Goal: Use online tool/utility: Utilize a website feature to perform a specific function

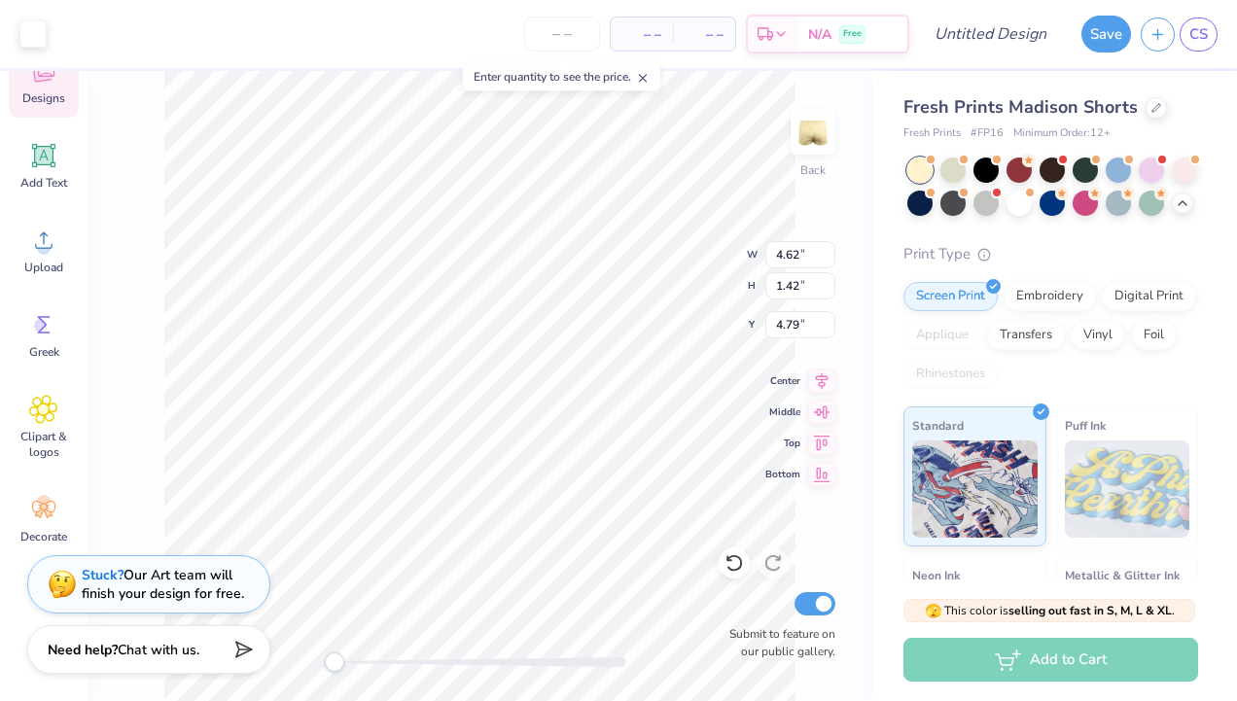
click at [802, 505] on div "Back W 4.62 4.62 " H 1.42 1.42 " Y 4.79 4.79 " Center Middle Top Bottom Submit …" at bounding box center [480, 386] width 785 height 630
click at [812, 138] on img at bounding box center [813, 132] width 78 height 78
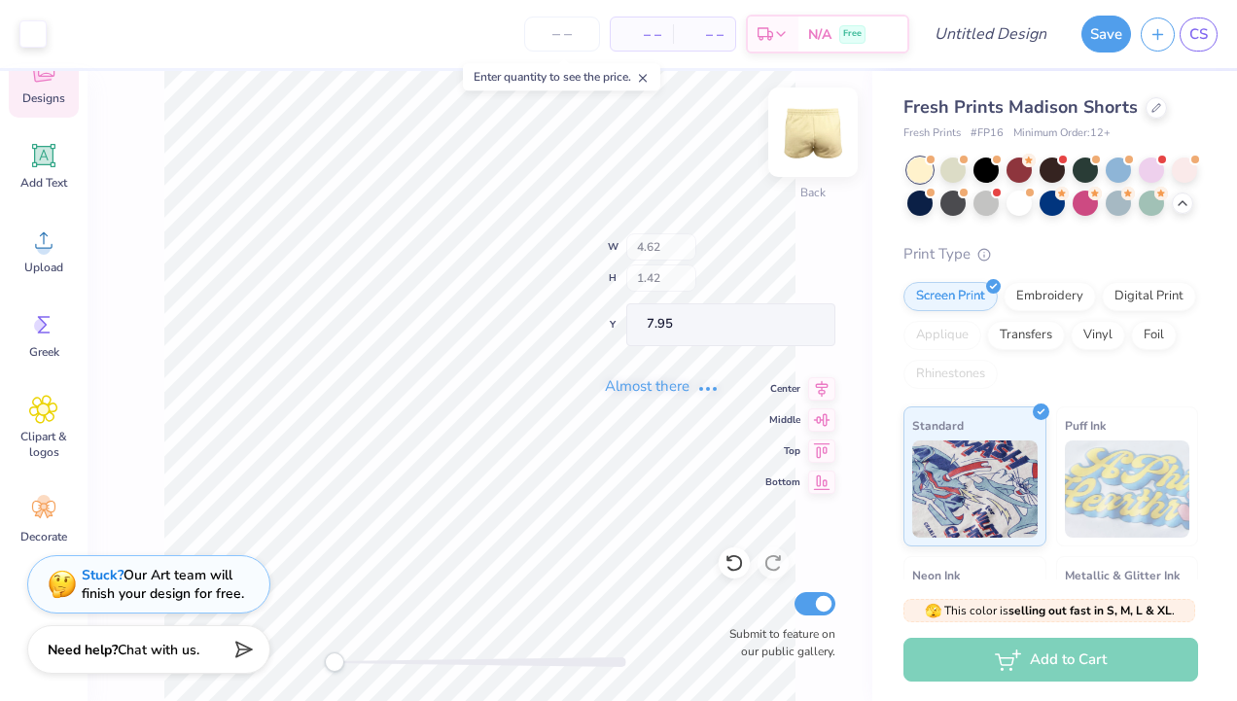
type input "7.95"
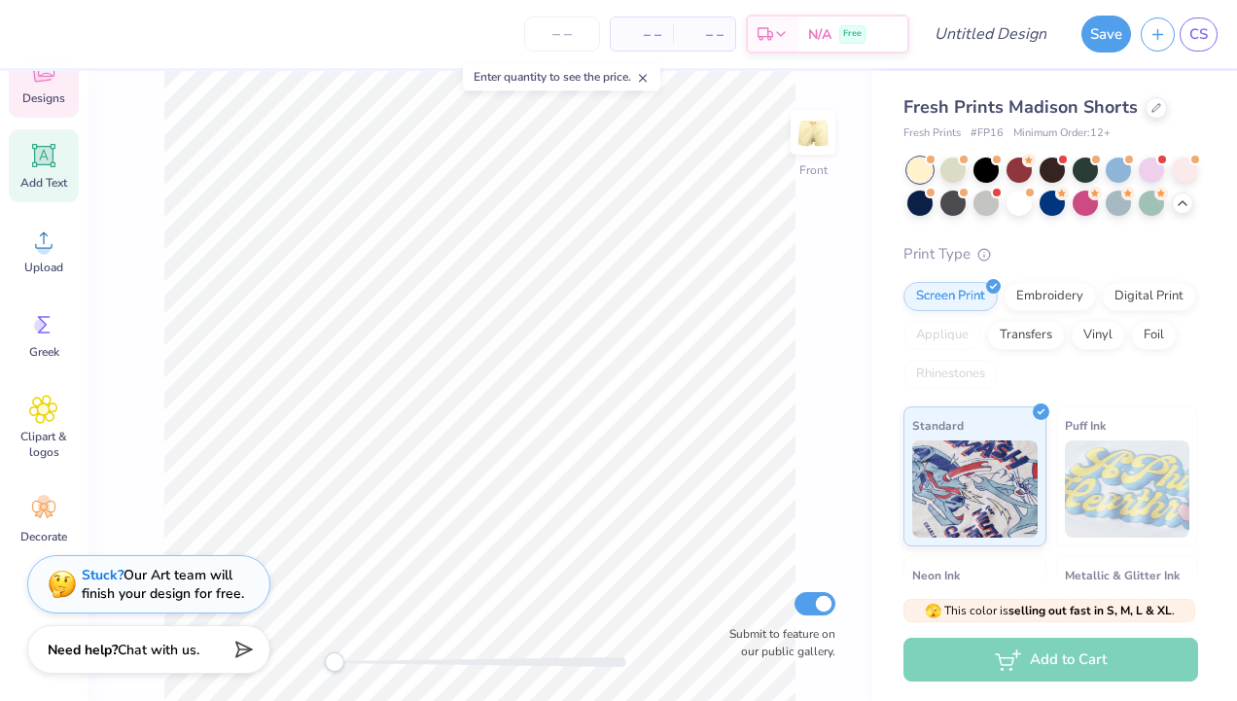
scroll to position [49, 0]
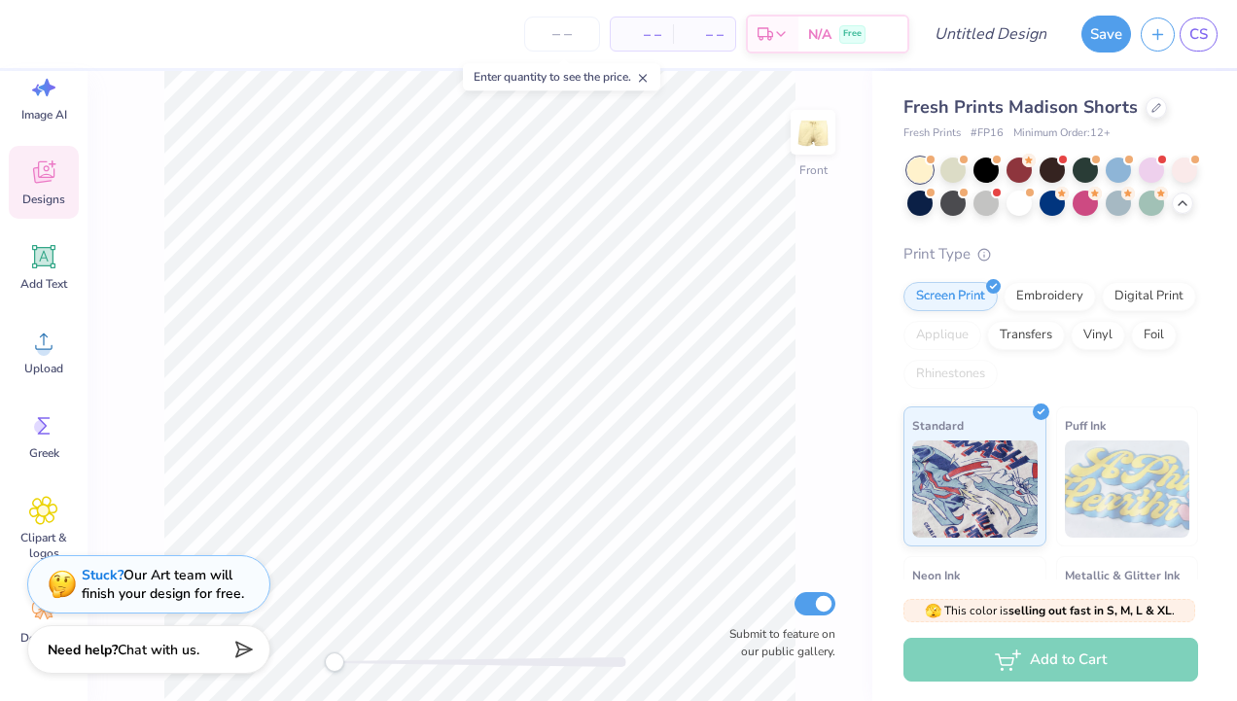
click at [45, 175] on icon at bounding box center [43, 172] width 29 height 29
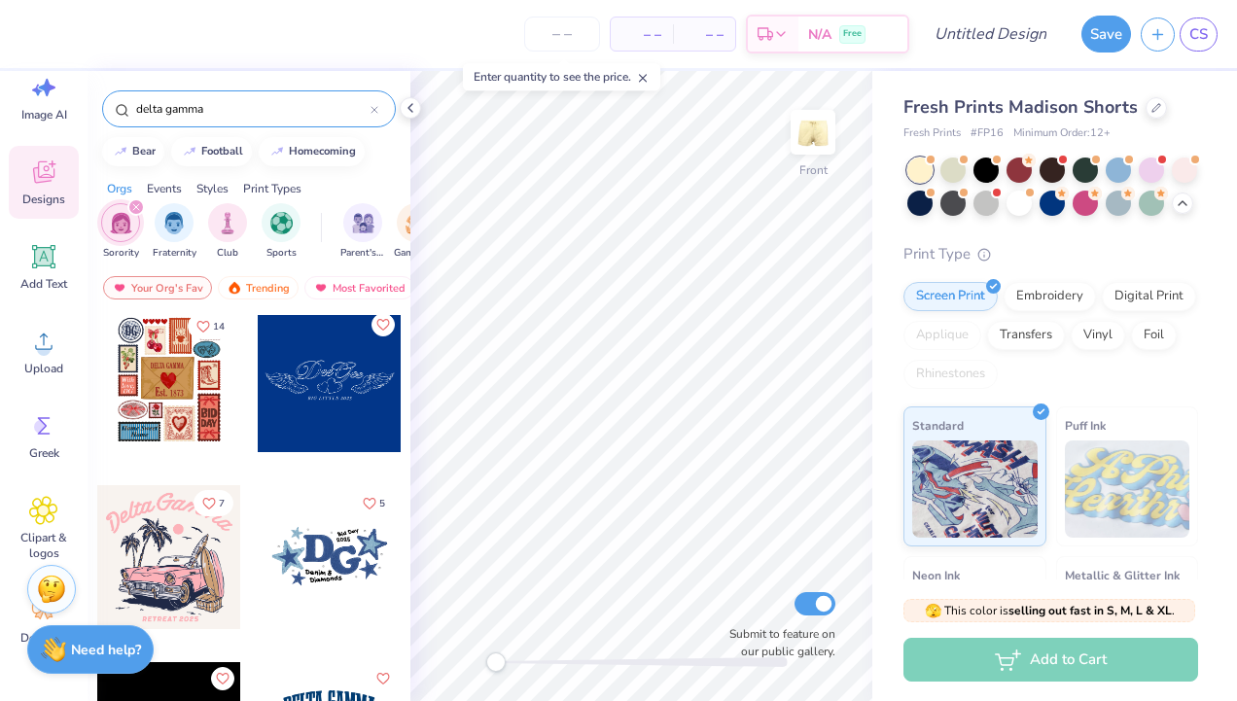
scroll to position [7, 0]
click at [305, 399] on div at bounding box center [330, 381] width 144 height 144
click at [738, 565] on icon at bounding box center [734, 562] width 19 height 19
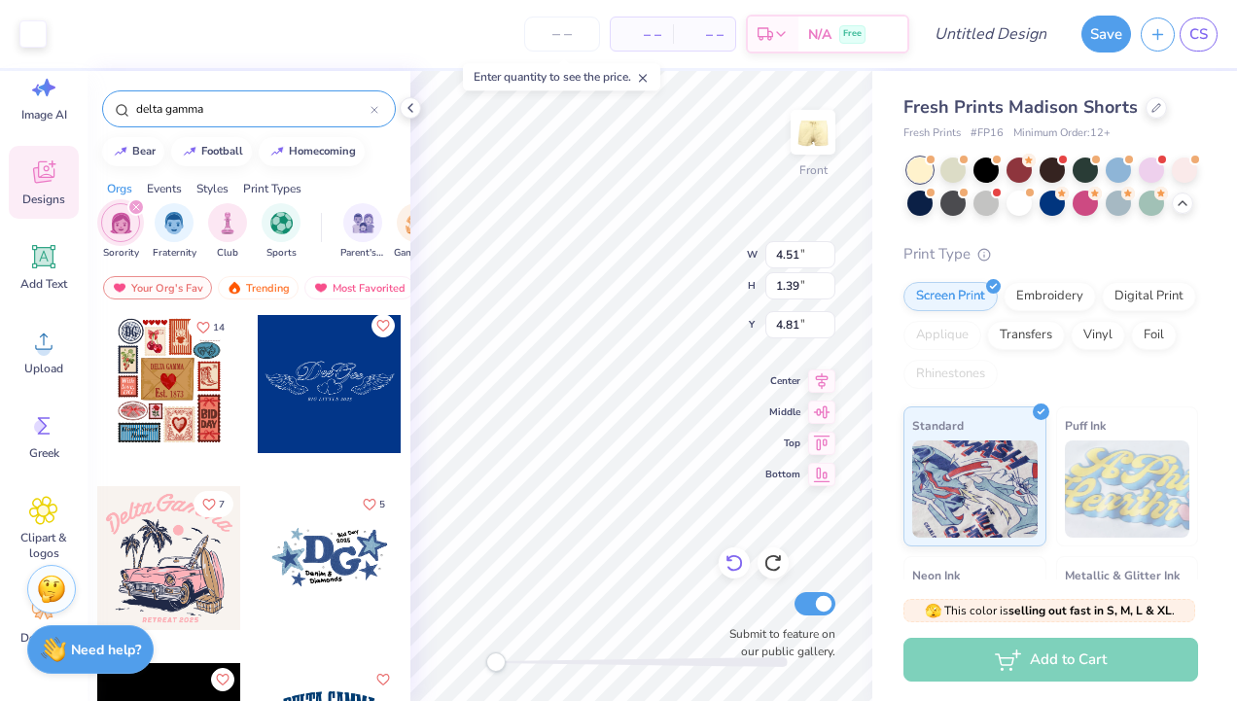
click at [734, 561] on icon at bounding box center [734, 562] width 19 height 19
click at [375, 113] on icon at bounding box center [375, 110] width 8 height 8
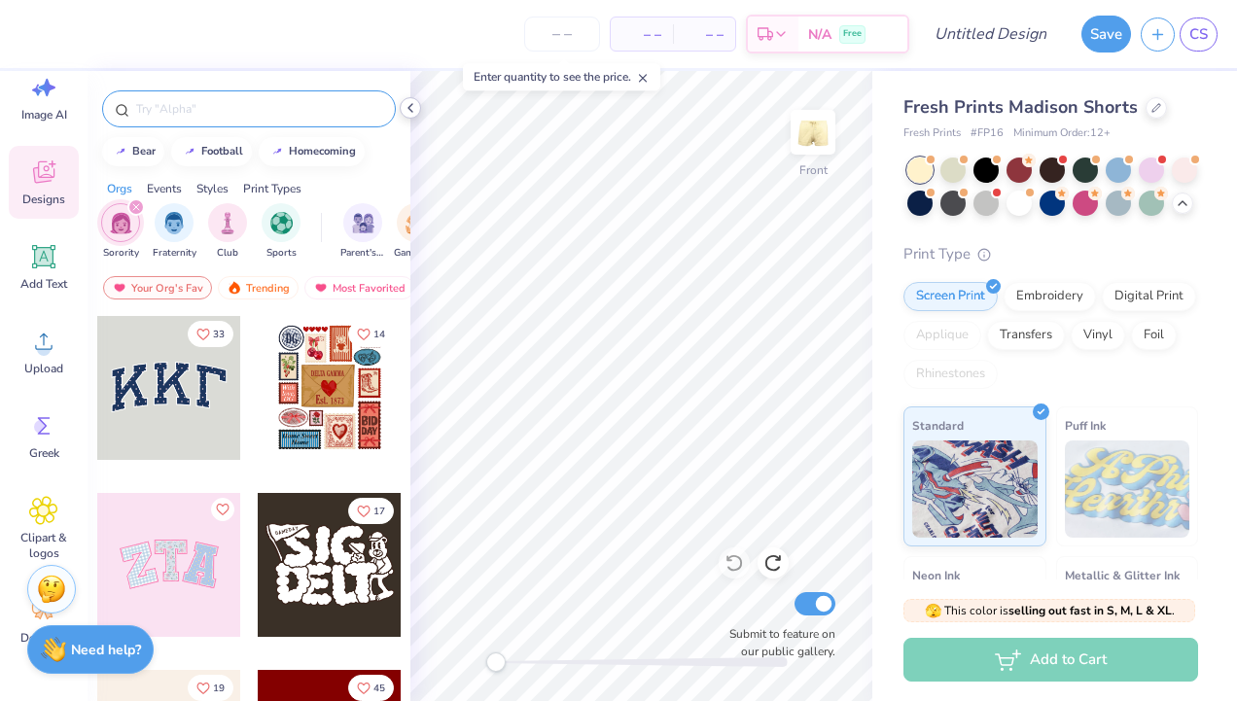
click at [410, 107] on icon at bounding box center [411, 108] width 16 height 16
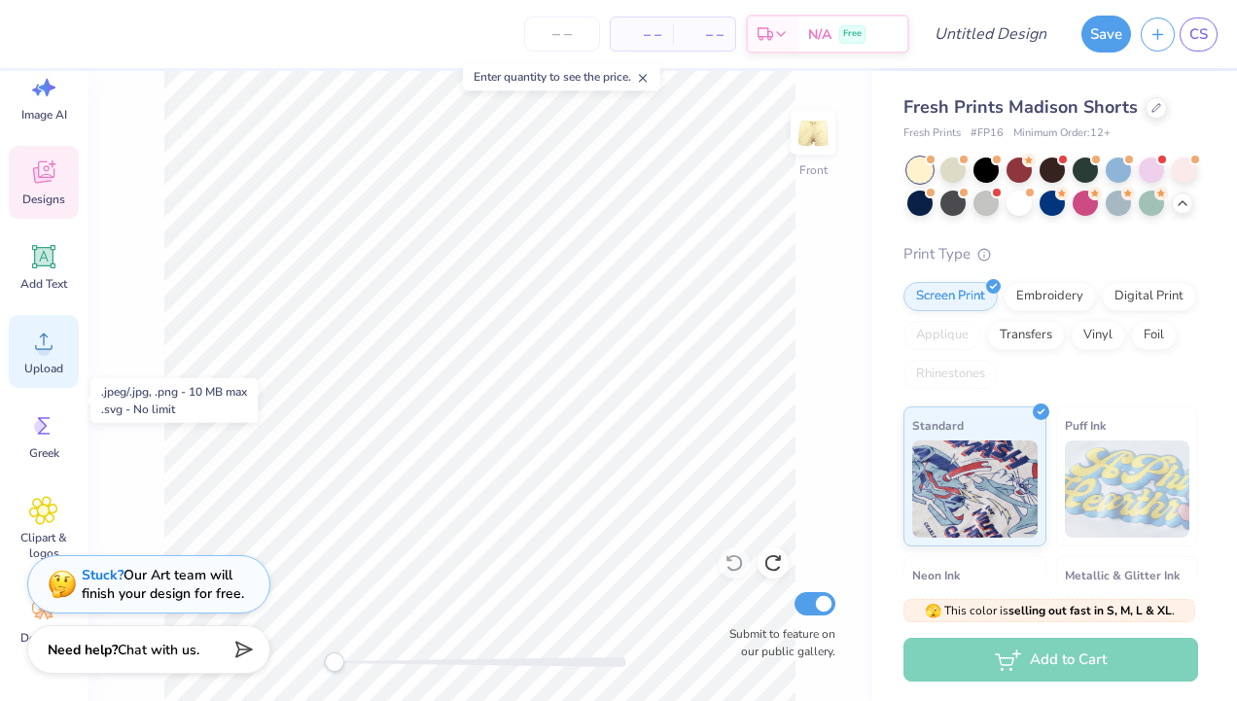
scroll to position [0, 0]
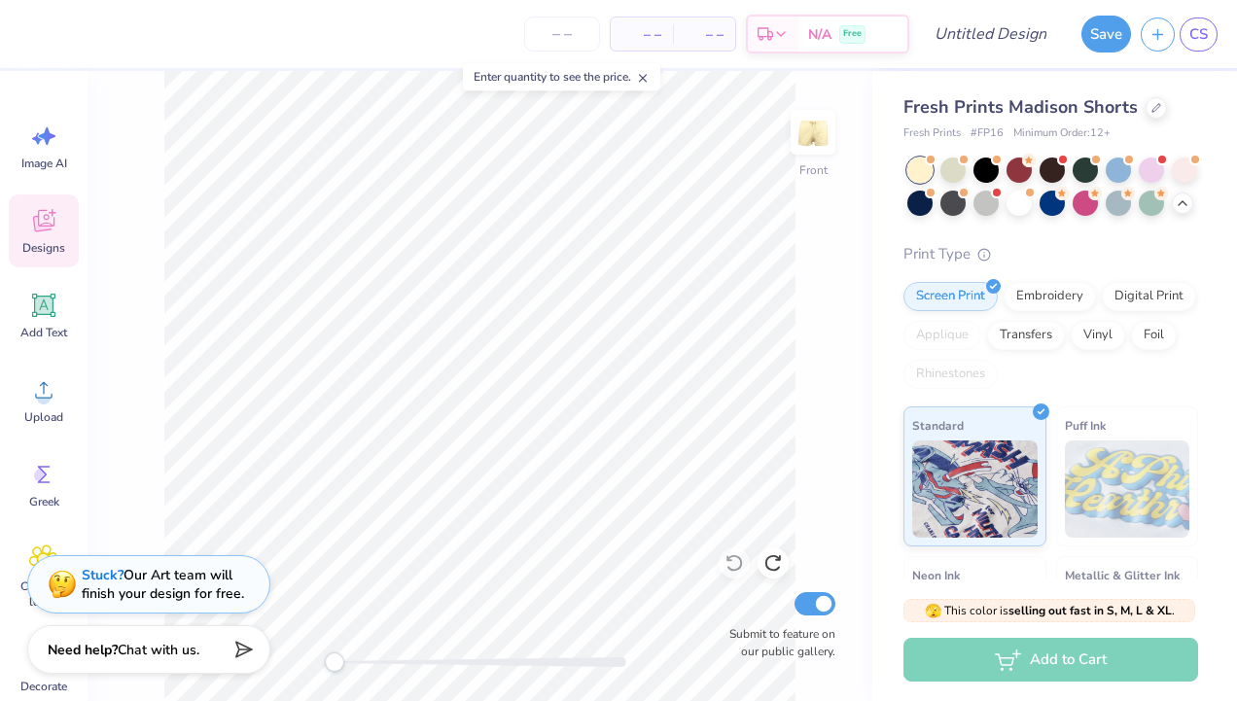
click at [647, 74] on icon at bounding box center [643, 78] width 14 height 14
click at [37, 687] on span "Decorate" at bounding box center [43, 687] width 47 height 16
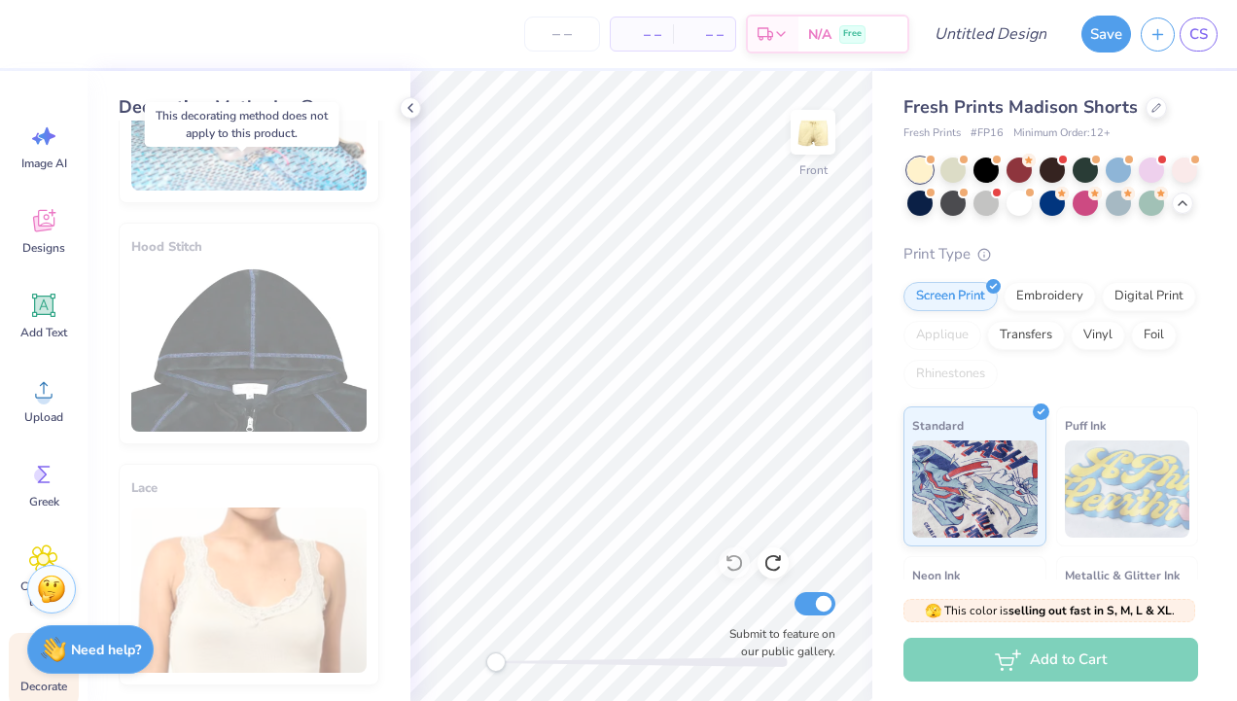
scroll to position [461, 0]
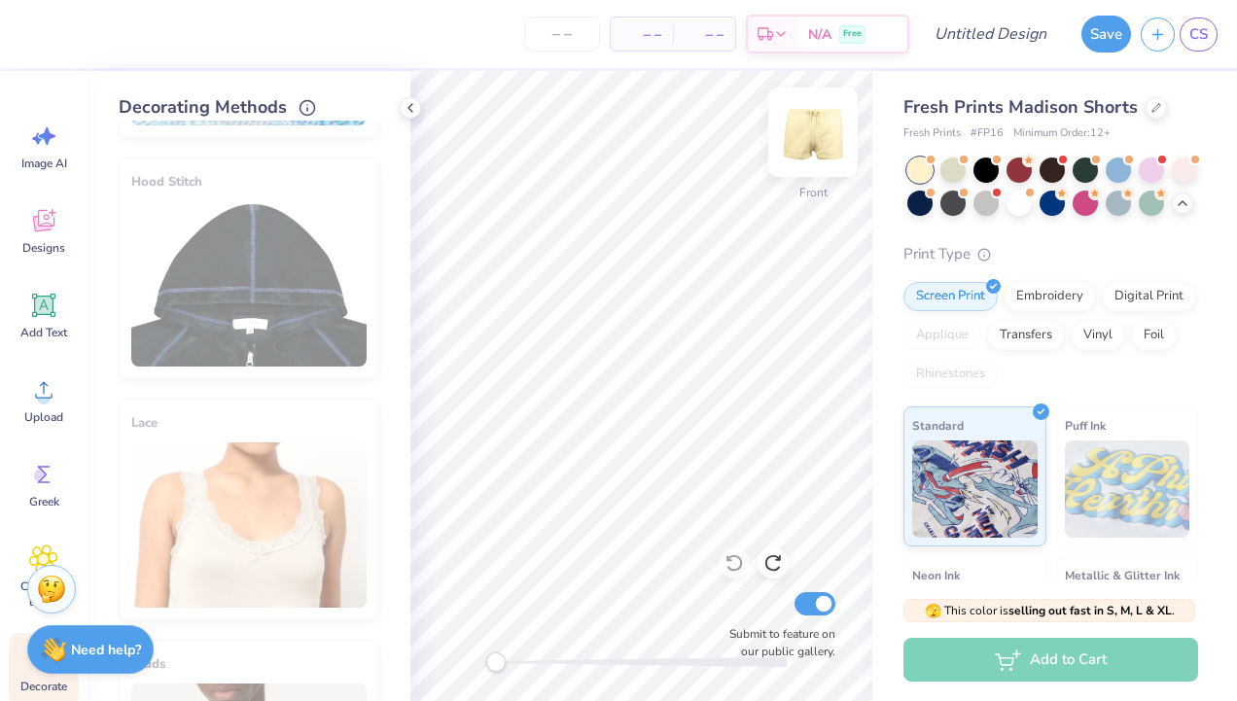
click at [807, 143] on img at bounding box center [813, 132] width 78 height 78
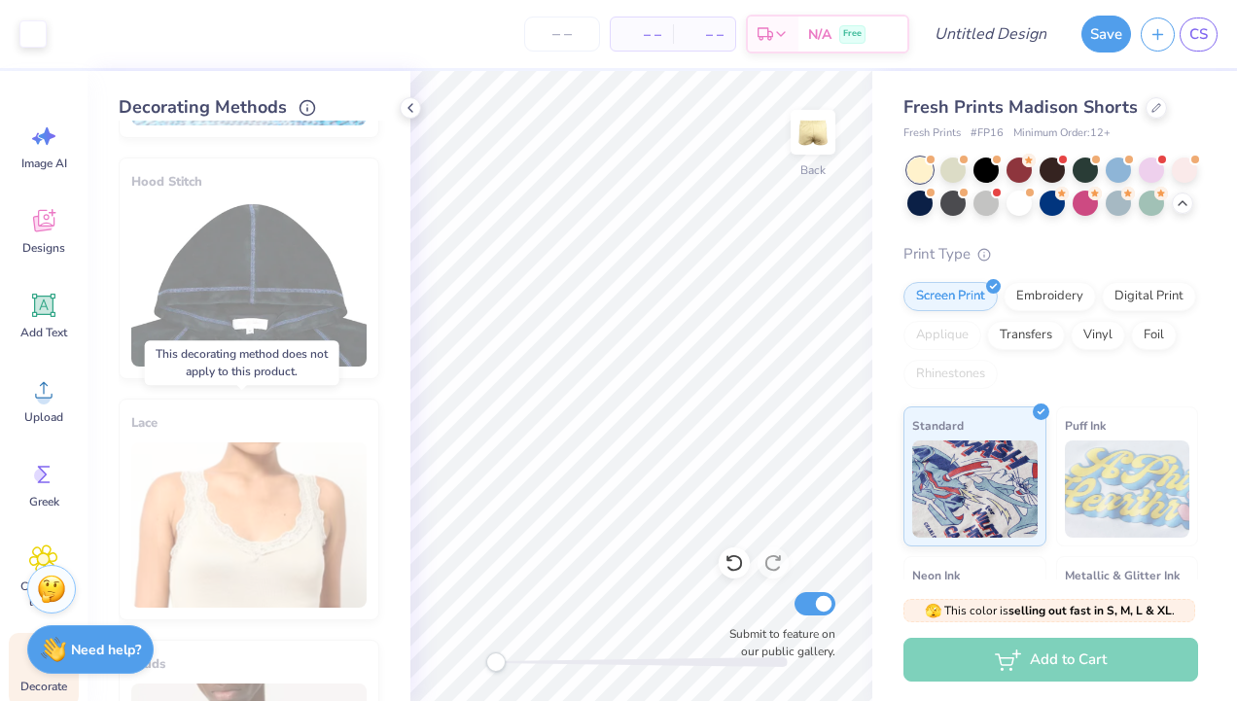
scroll to position [0, 0]
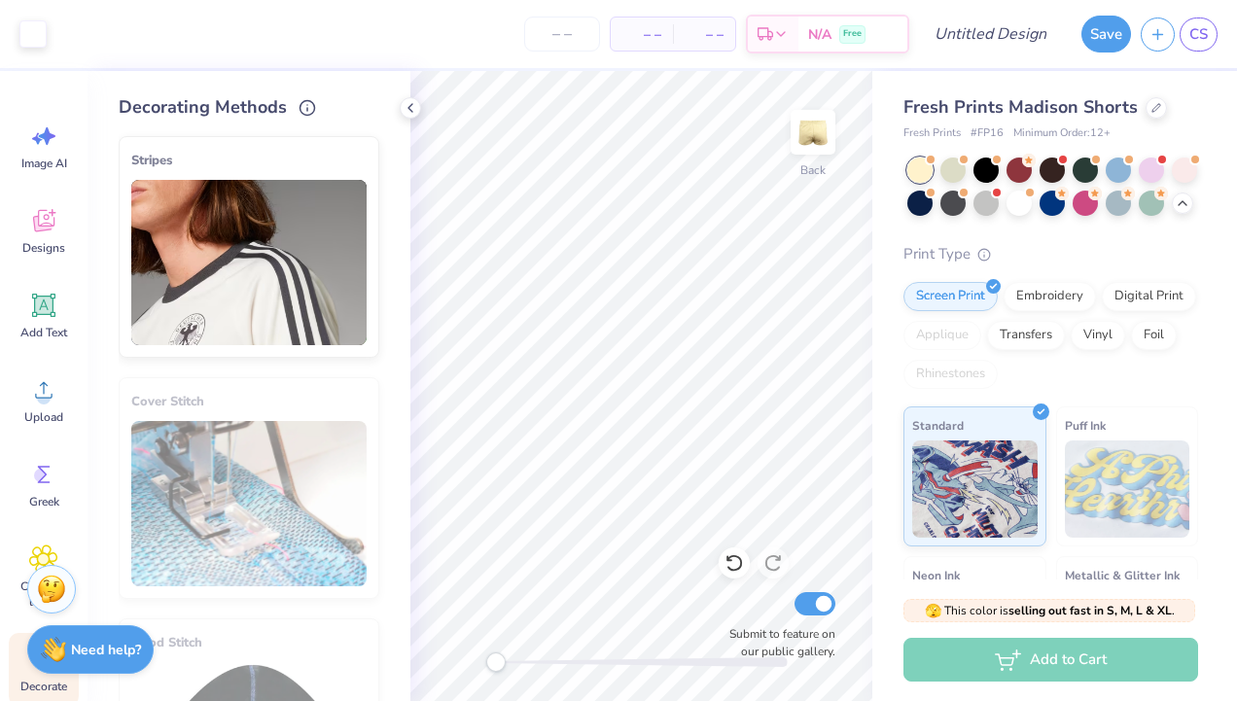
click at [294, 201] on img at bounding box center [248, 262] width 235 height 165
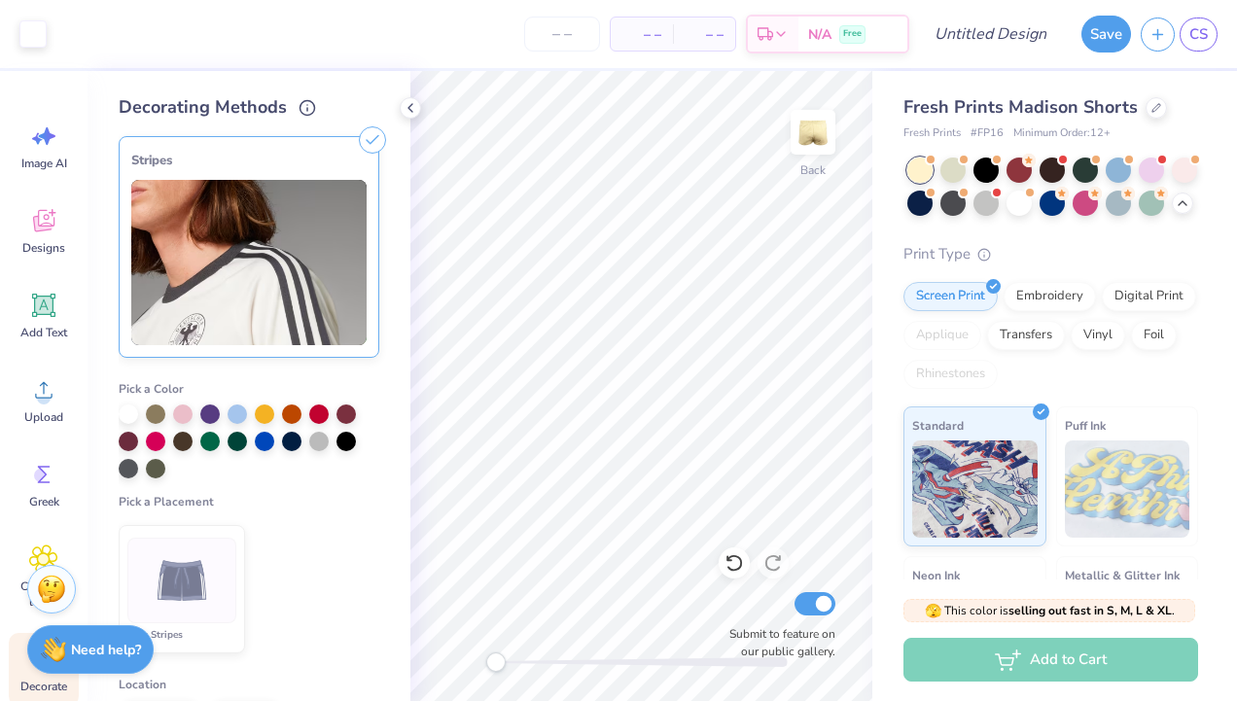
scroll to position [82, 0]
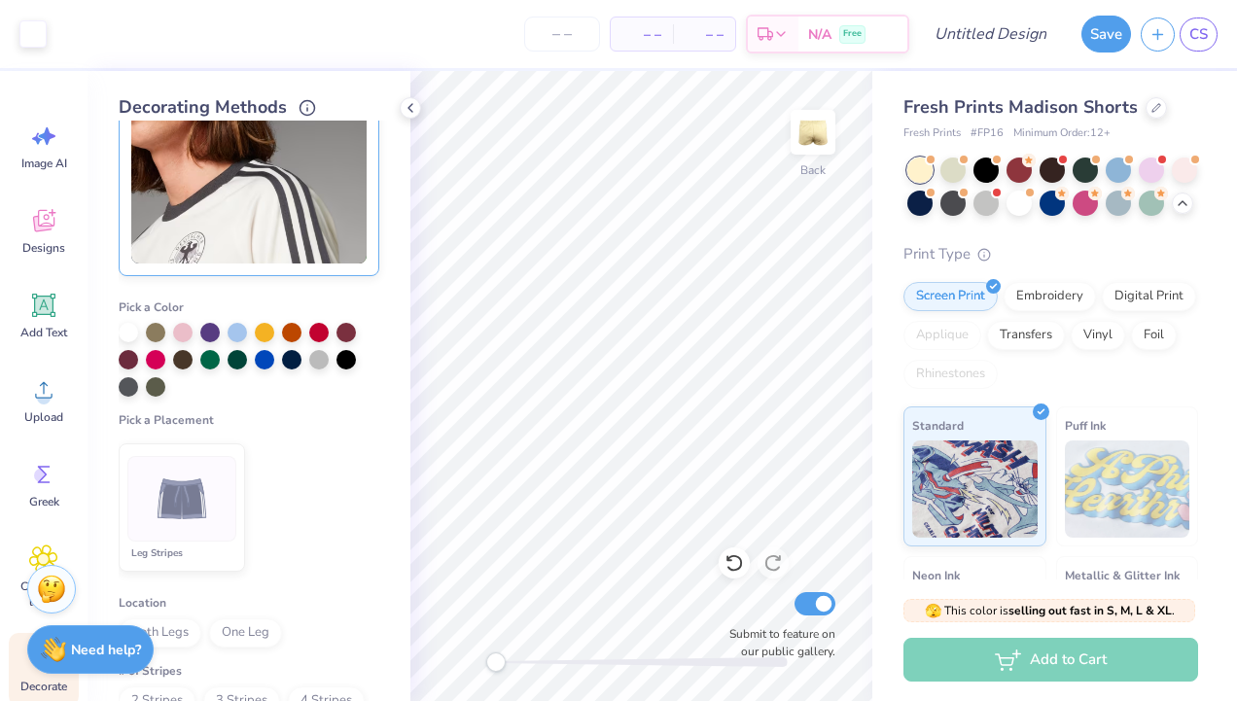
click at [195, 500] on img at bounding box center [182, 499] width 73 height 73
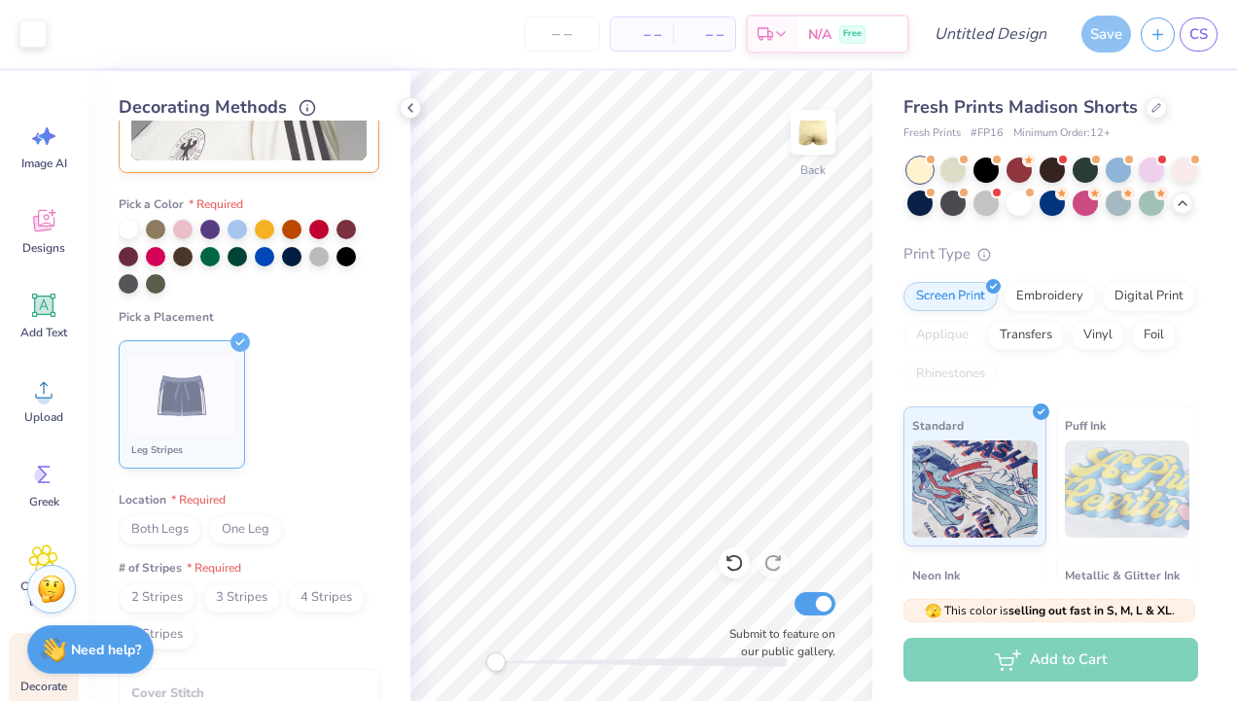
scroll to position [193, 0]
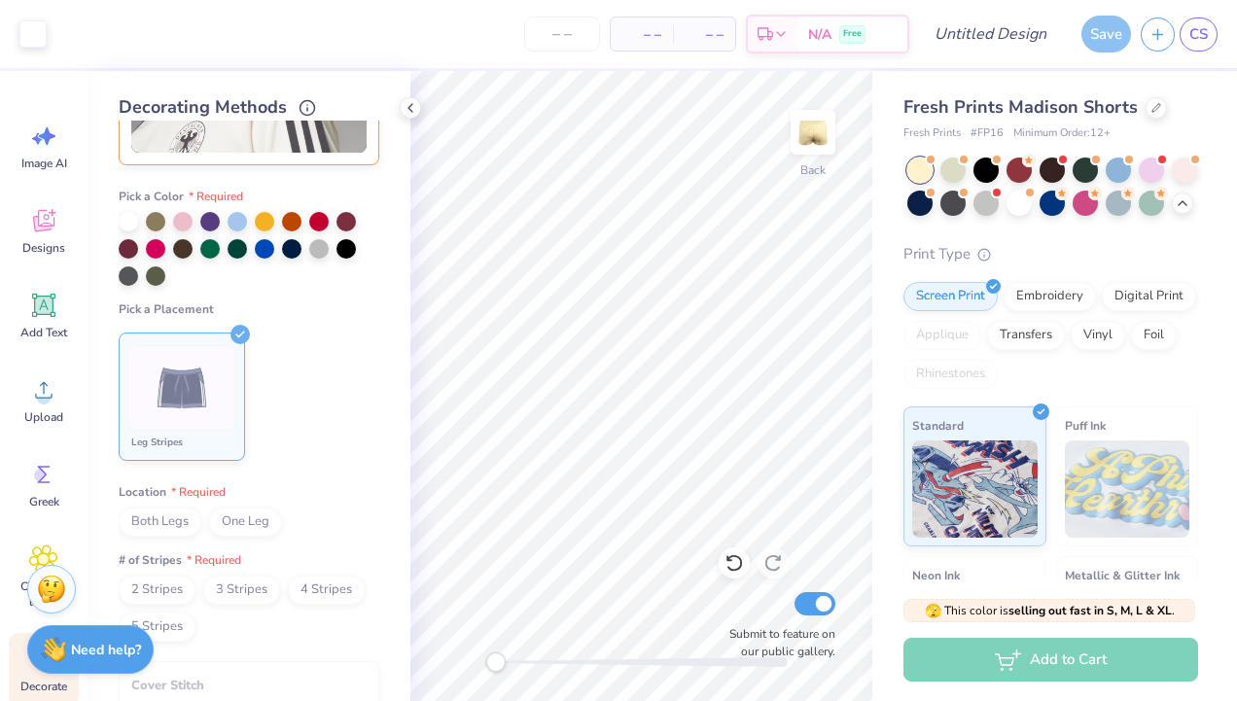
click at [164, 520] on span "Both Legs" at bounding box center [160, 522] width 83 height 29
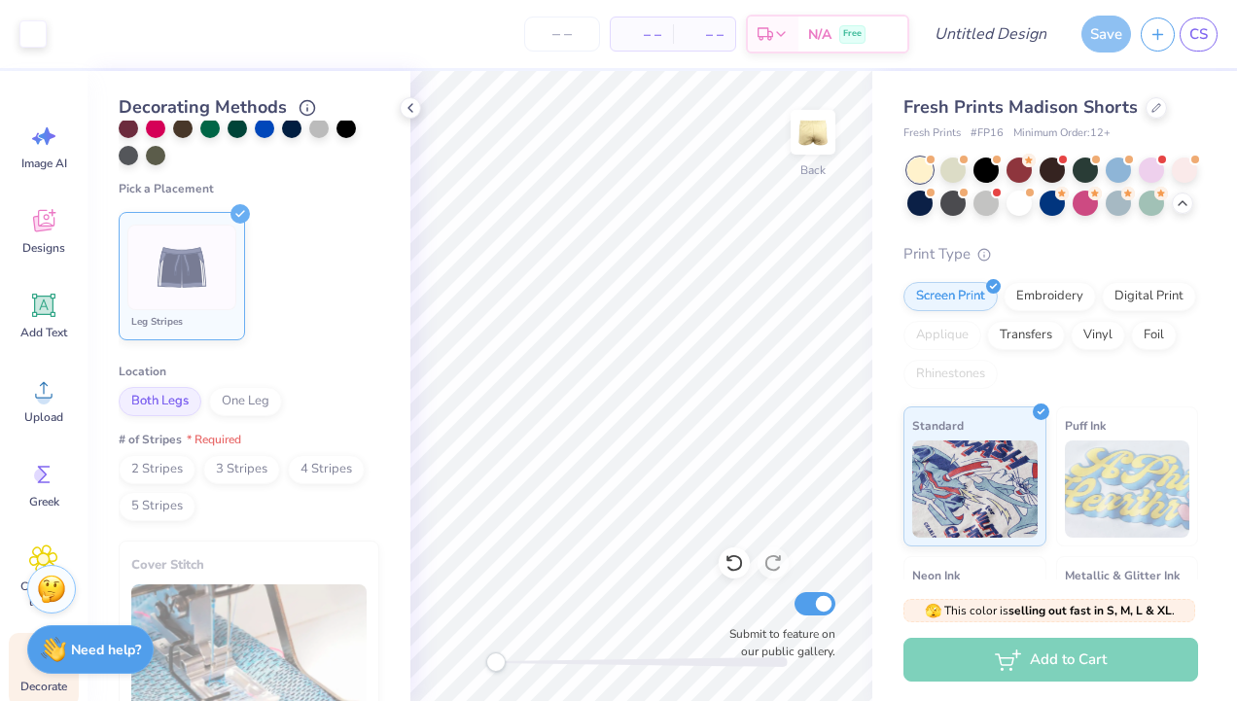
scroll to position [350, 0]
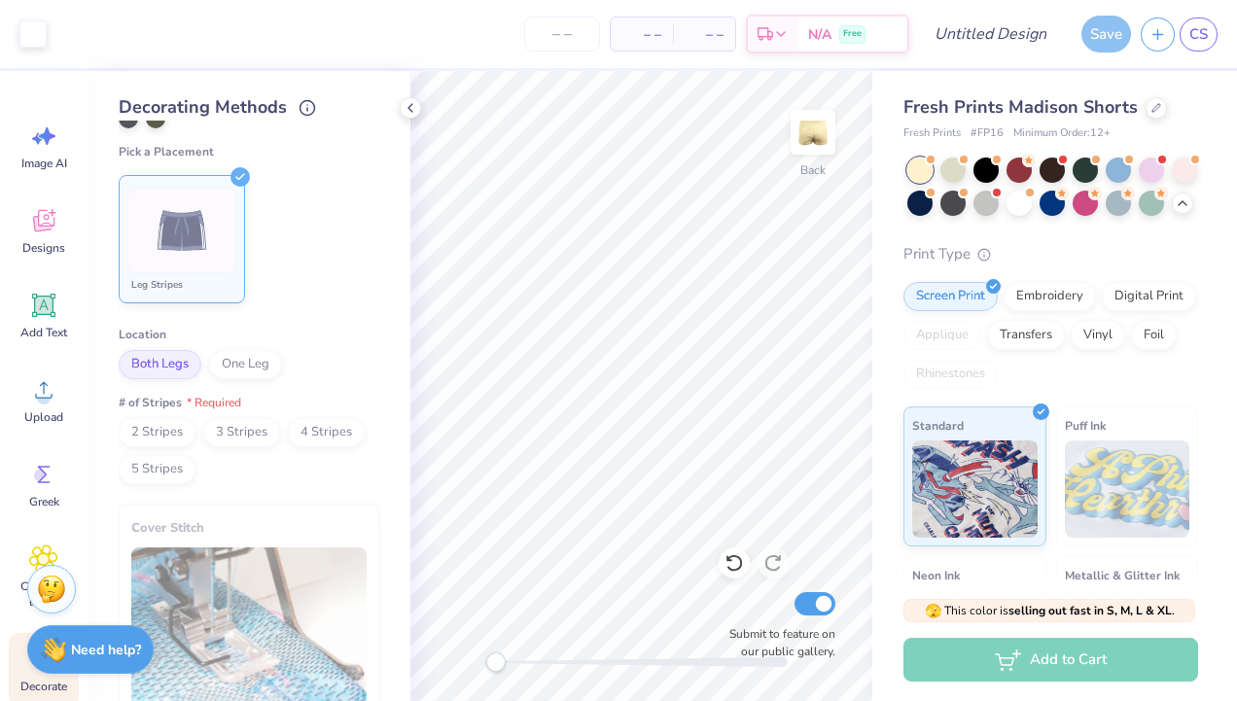
click at [181, 426] on span "2 Stripes" at bounding box center [157, 432] width 77 height 29
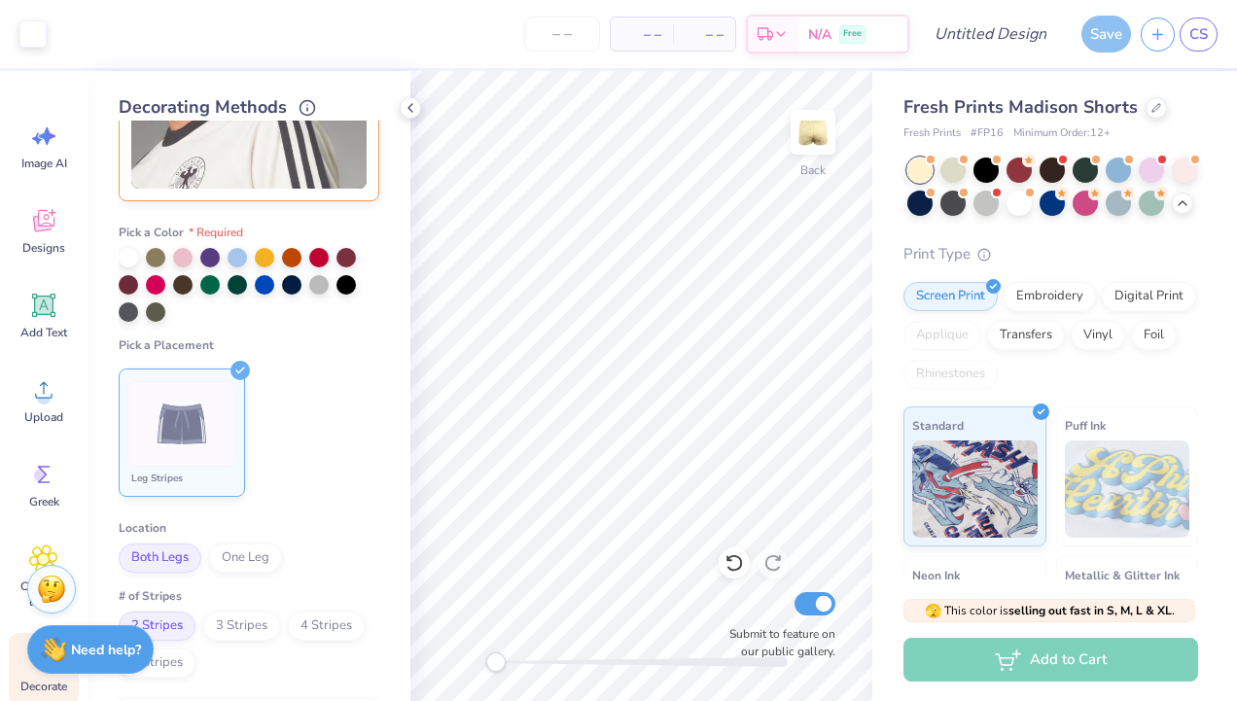
scroll to position [156, 0]
click at [288, 289] on div at bounding box center [291, 283] width 19 height 19
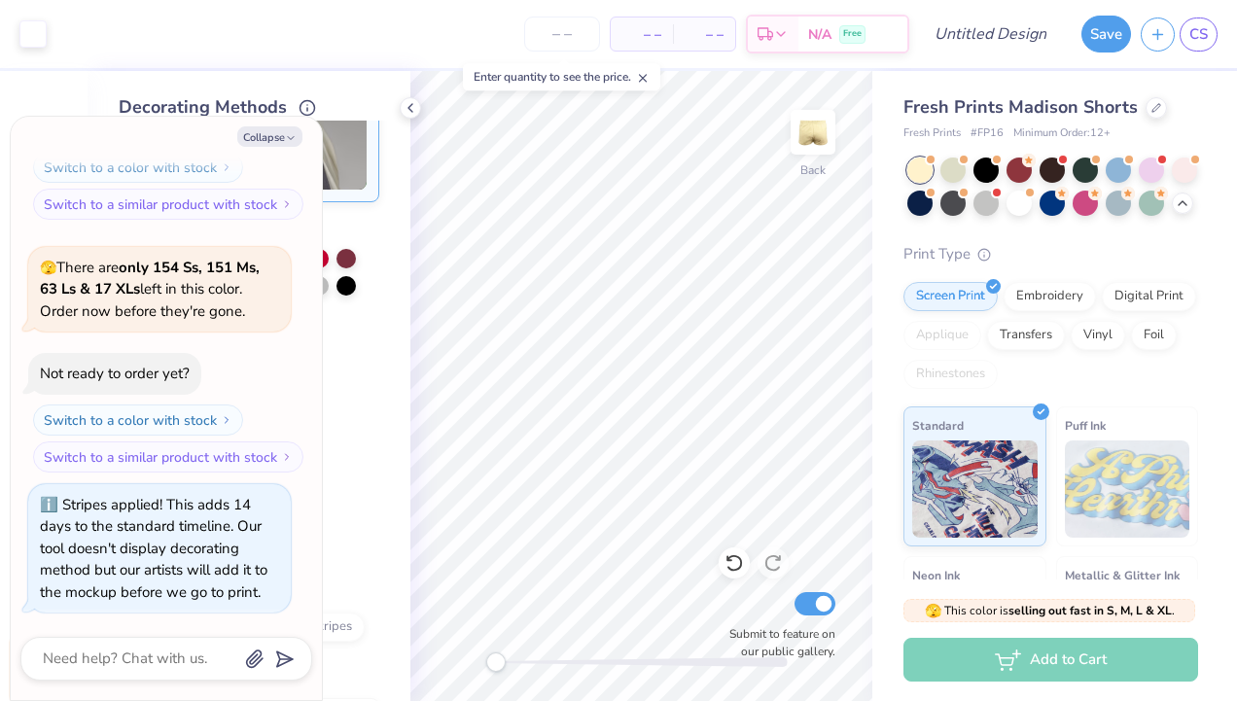
scroll to position [619, 0]
click at [285, 141] on icon "button" at bounding box center [291, 138] width 12 height 12
type textarea "x"
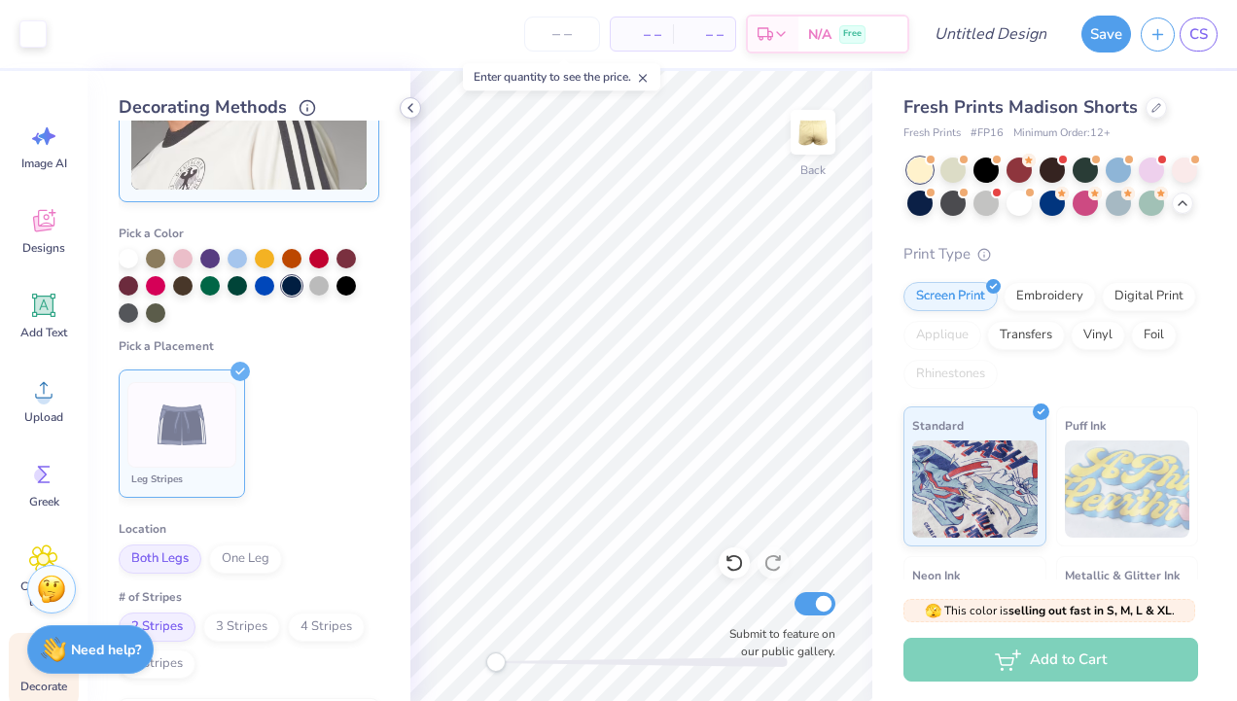
click at [413, 106] on icon at bounding box center [411, 108] width 16 height 16
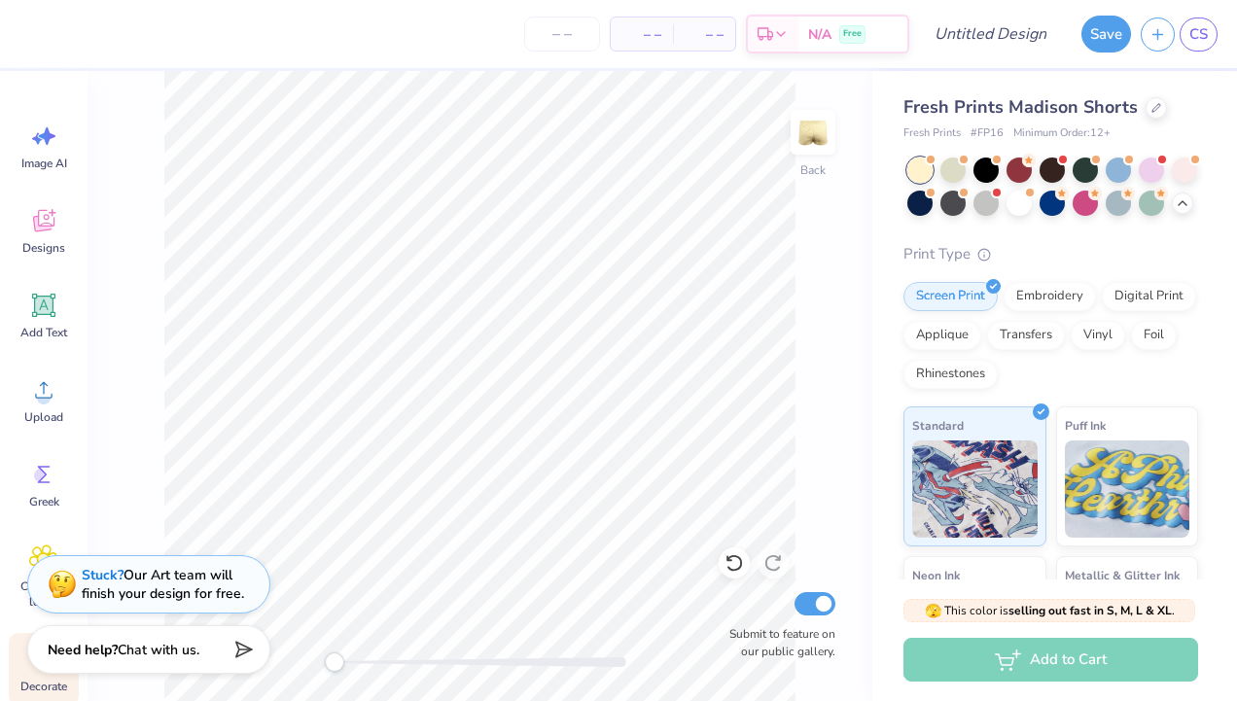
scroll to position [150, 0]
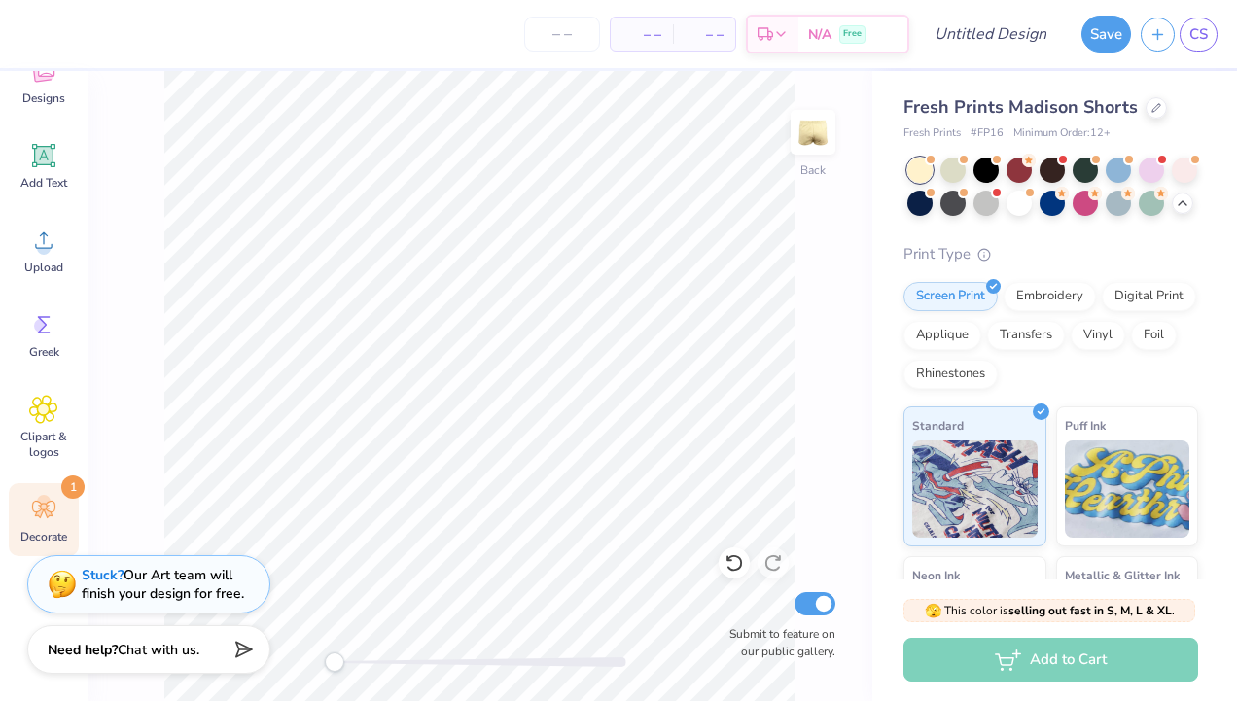
click at [47, 502] on icon at bounding box center [43, 510] width 23 height 18
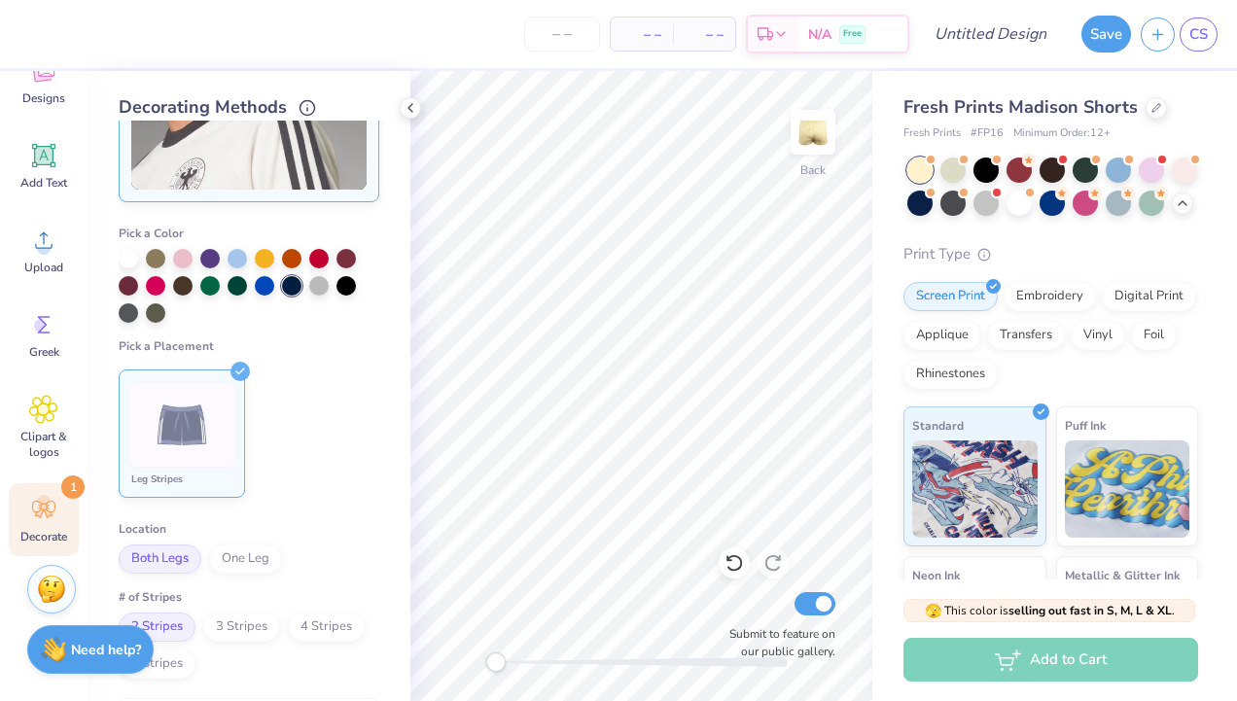
click at [171, 459] on img at bounding box center [182, 425] width 73 height 73
click at [231, 375] on icon at bounding box center [240, 371] width 19 height 19
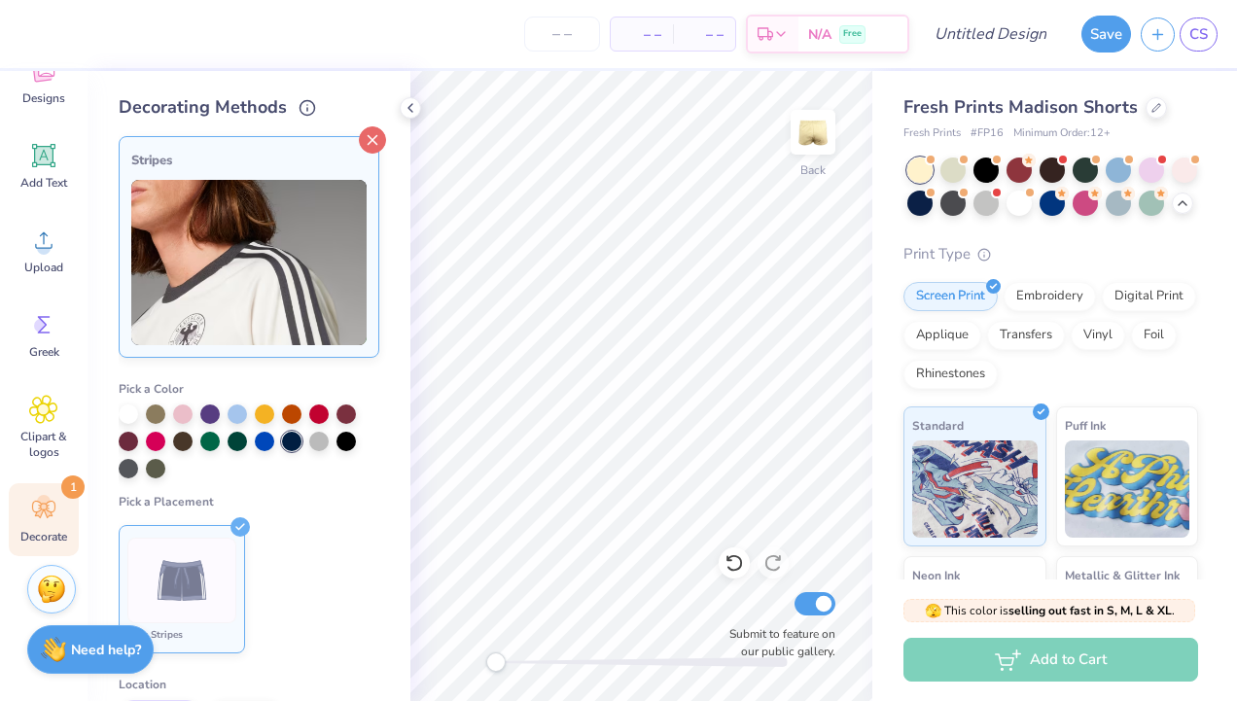
click at [359, 126] on div at bounding box center [372, 139] width 27 height 27
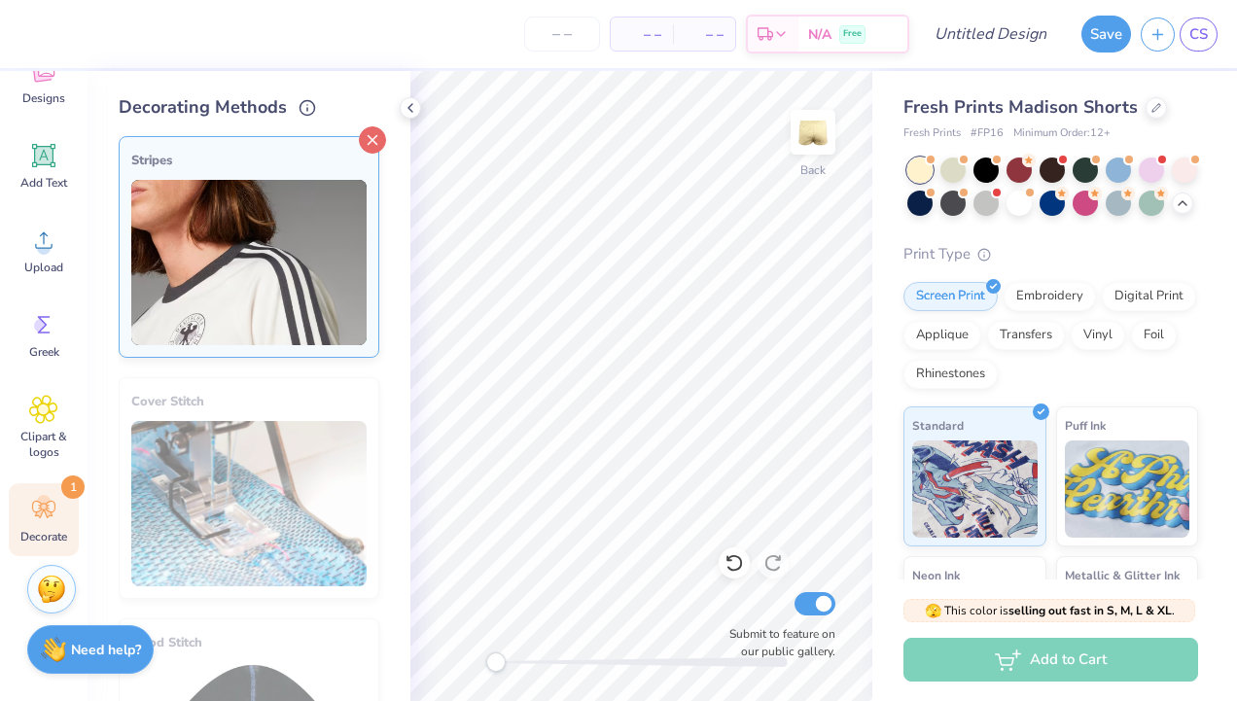
click at [360, 137] on icon at bounding box center [372, 139] width 27 height 27
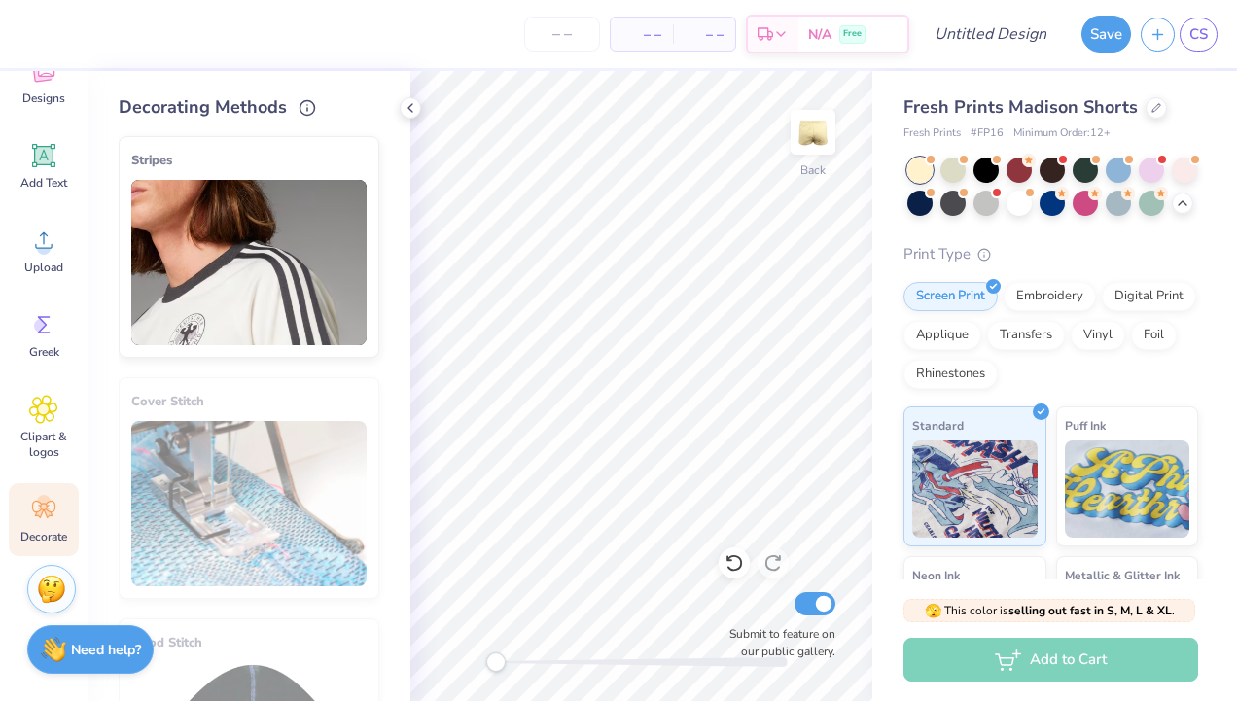
click at [228, 265] on img at bounding box center [248, 262] width 235 height 165
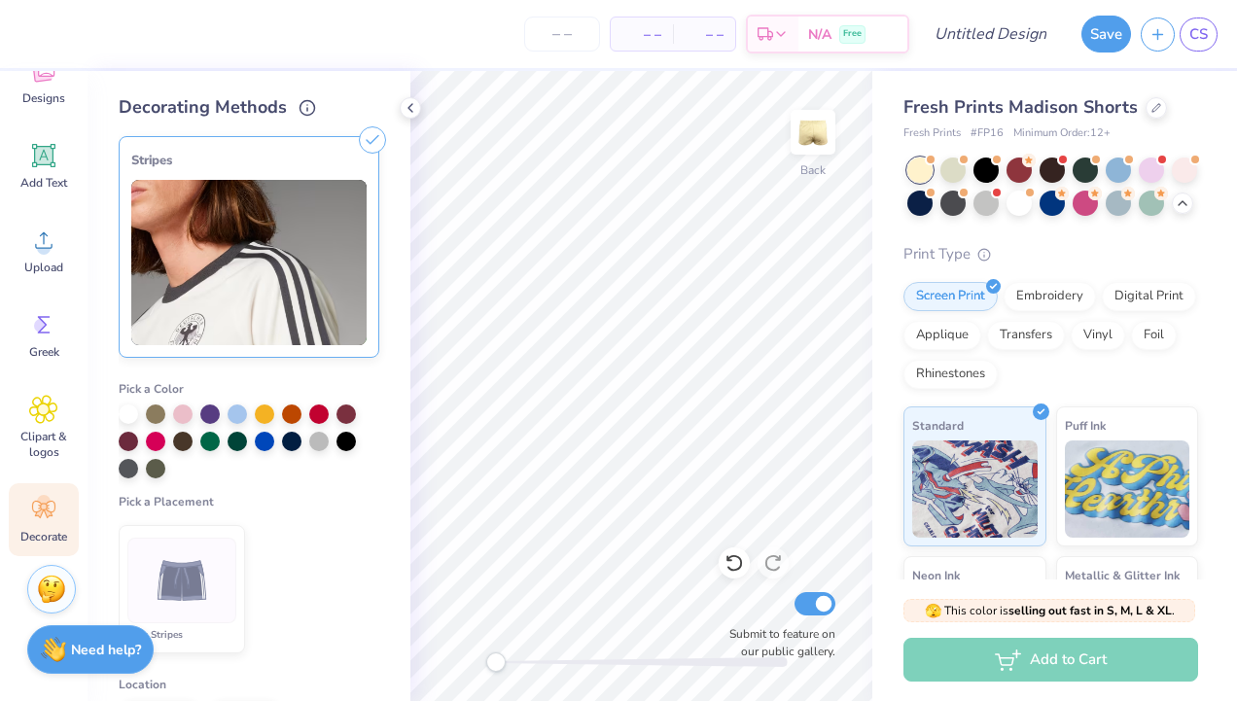
click at [359, 145] on icon at bounding box center [372, 139] width 27 height 27
click at [359, 143] on icon at bounding box center [372, 139] width 27 height 27
click at [414, 107] on icon at bounding box center [411, 108] width 16 height 16
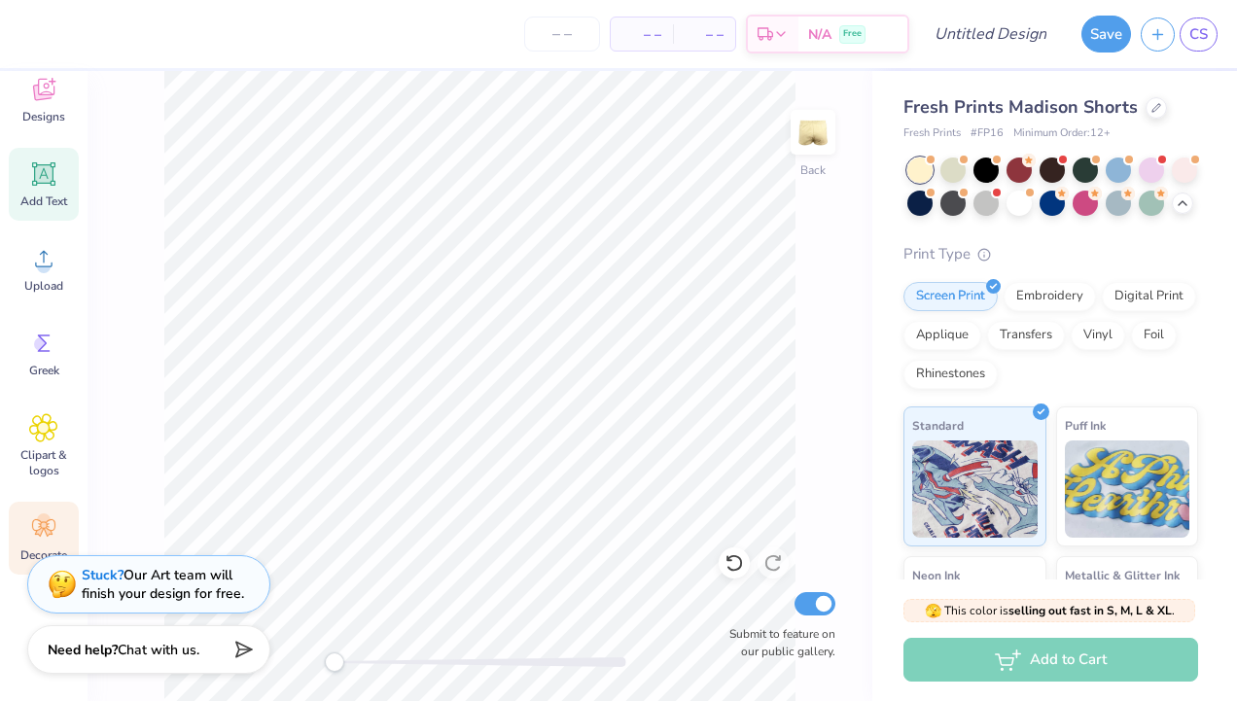
scroll to position [132, 0]
click at [49, 352] on icon at bounding box center [43, 342] width 29 height 29
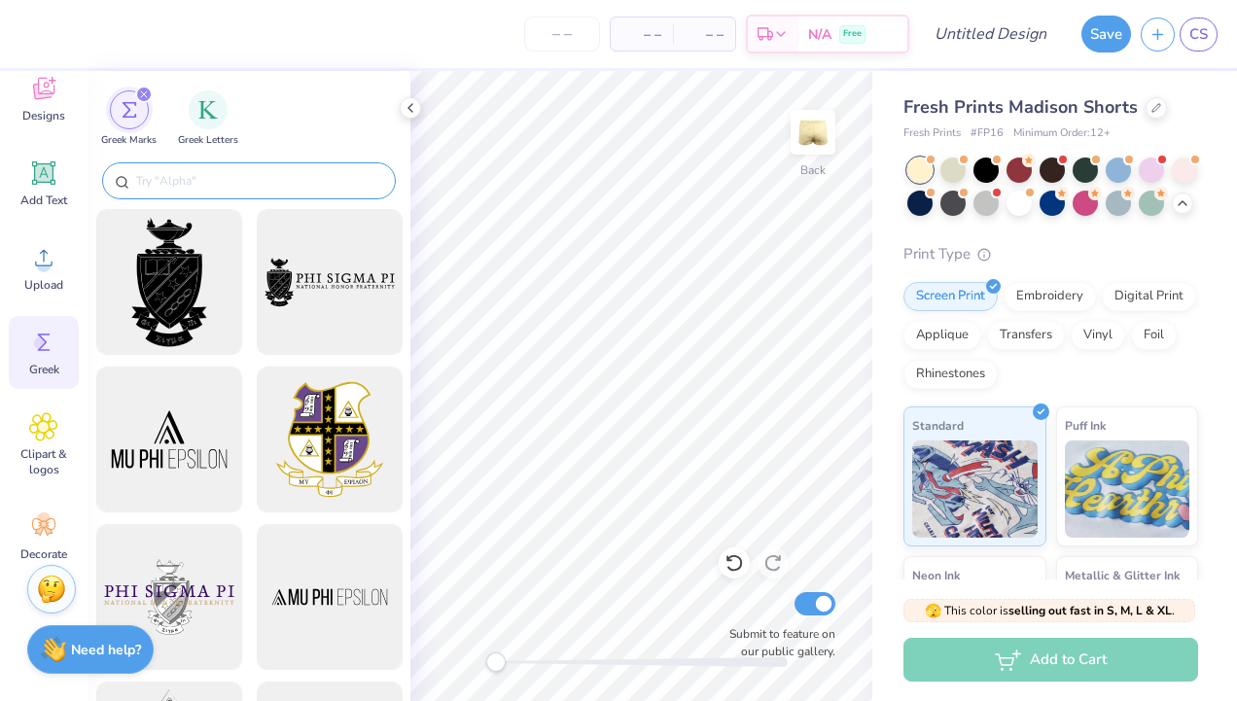
click at [286, 188] on input "text" at bounding box center [258, 180] width 249 height 19
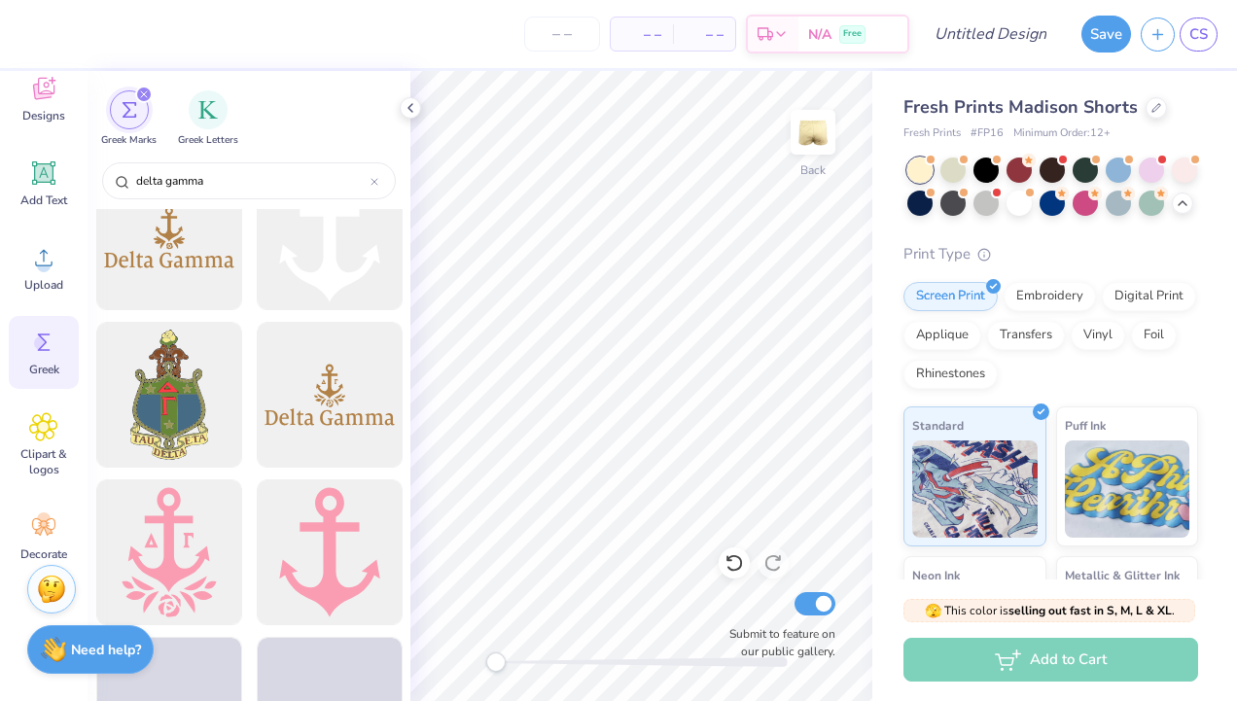
scroll to position [743, 0]
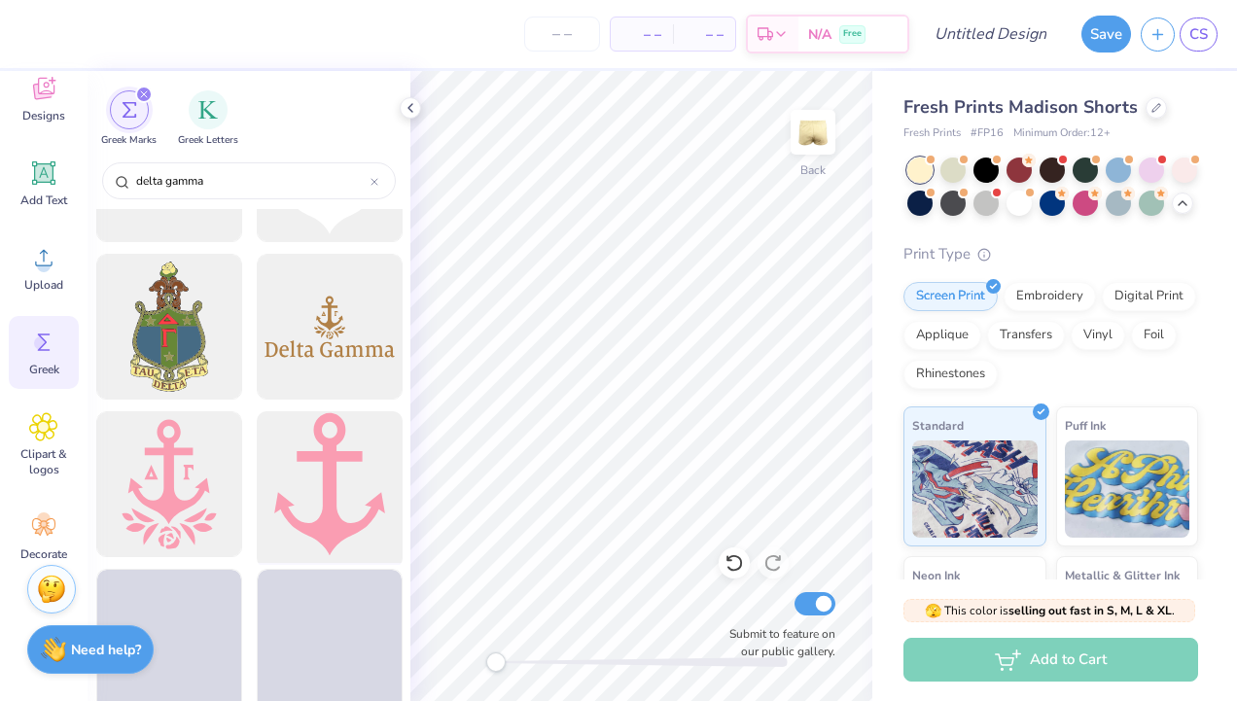
type input "delta gamma"
click at [314, 470] on div at bounding box center [329, 485] width 160 height 160
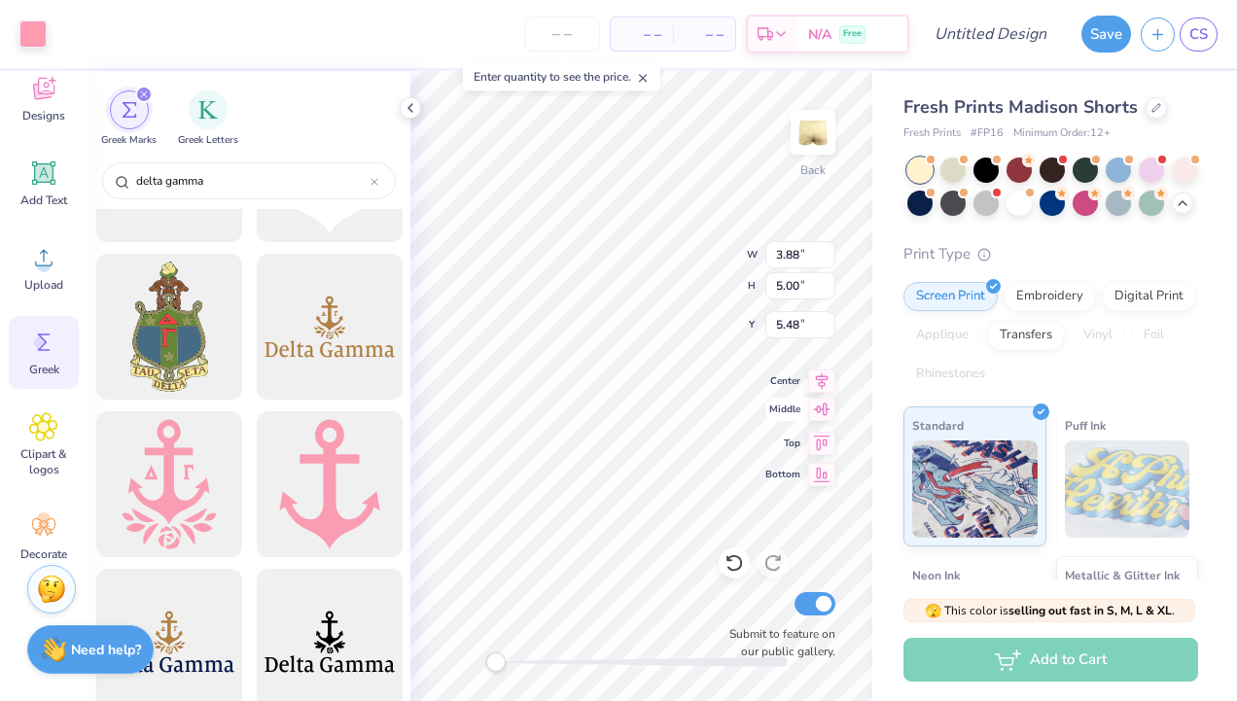
type input "3.88"
type input "5.00"
type input "5.48"
type input "2.35"
type input "3.03"
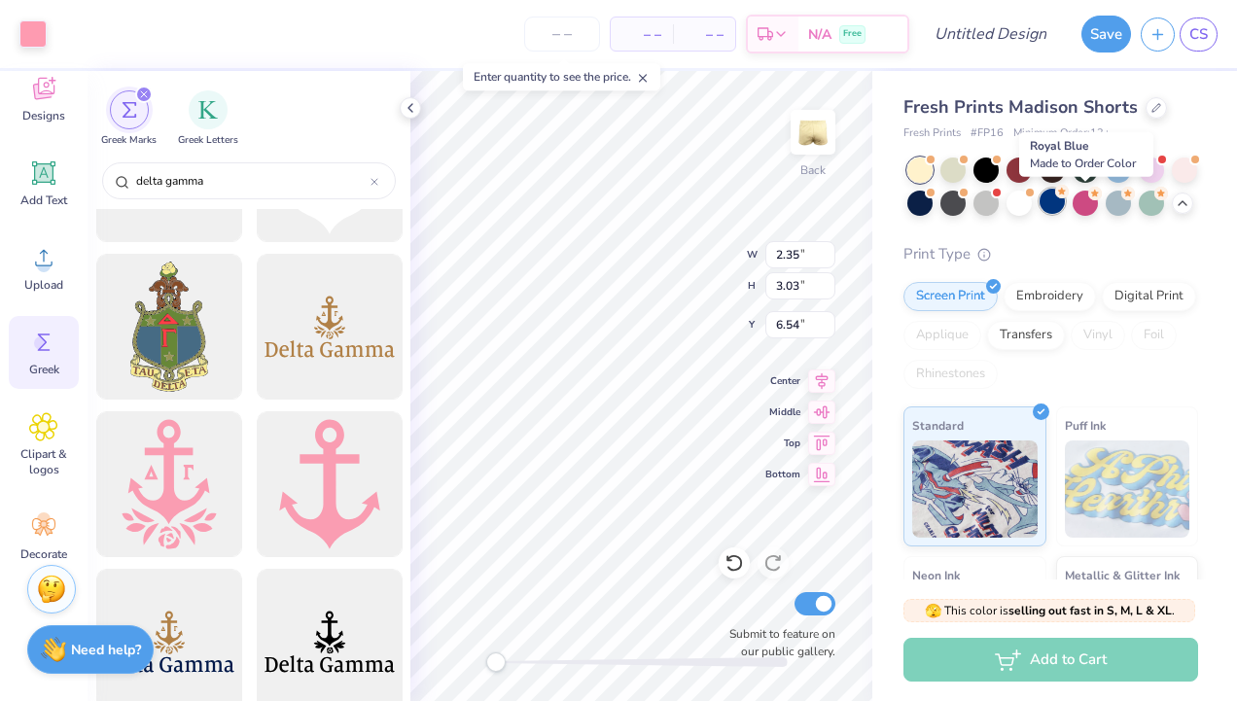
click at [1065, 204] on div at bounding box center [1052, 201] width 25 height 25
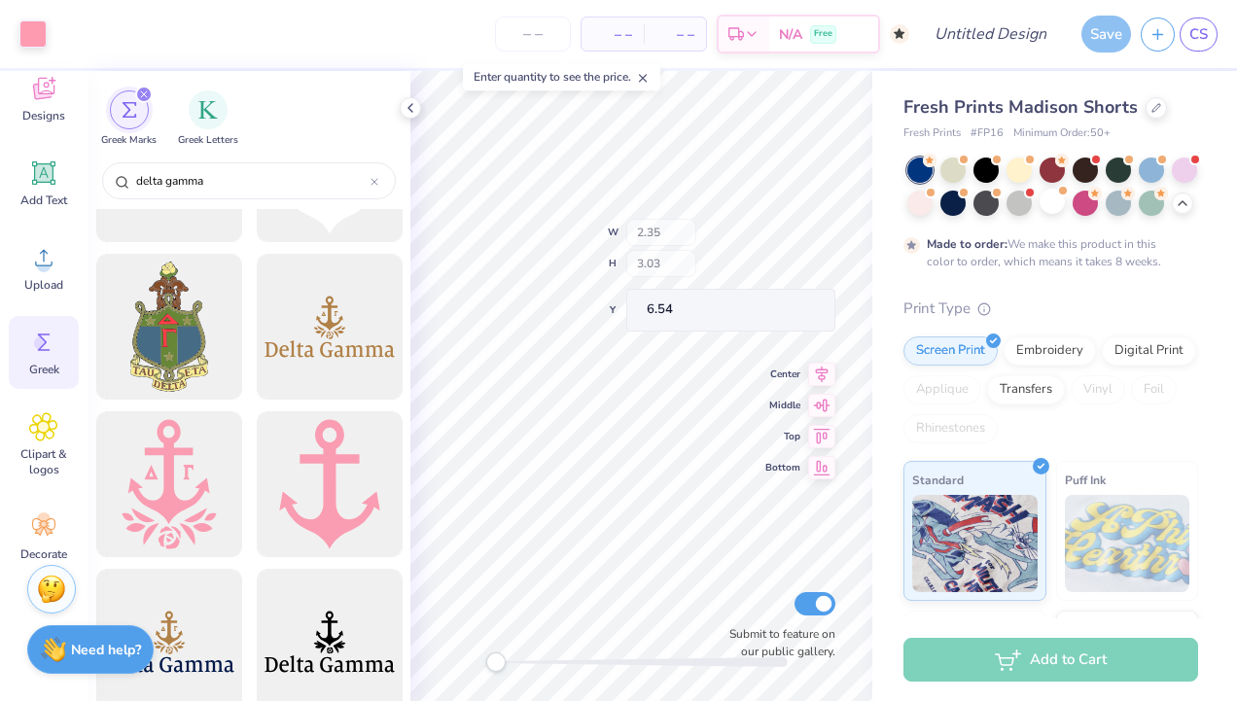
type input "6.16"
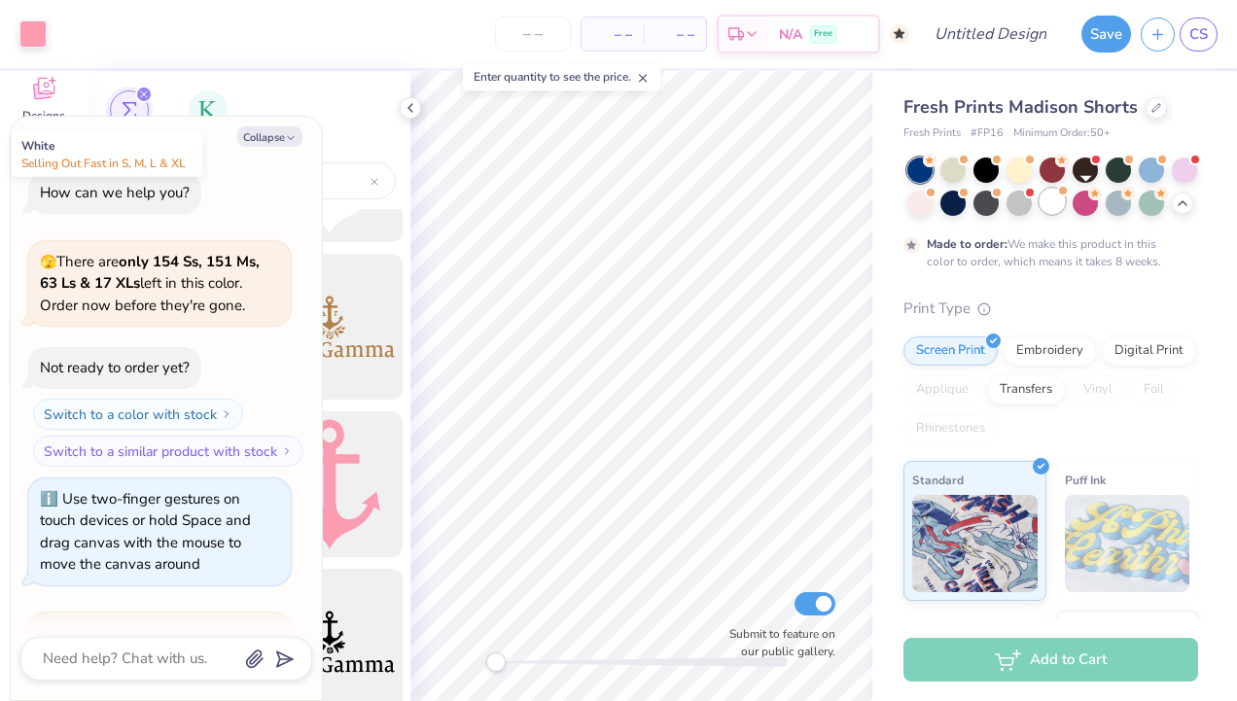
scroll to position [779, 0]
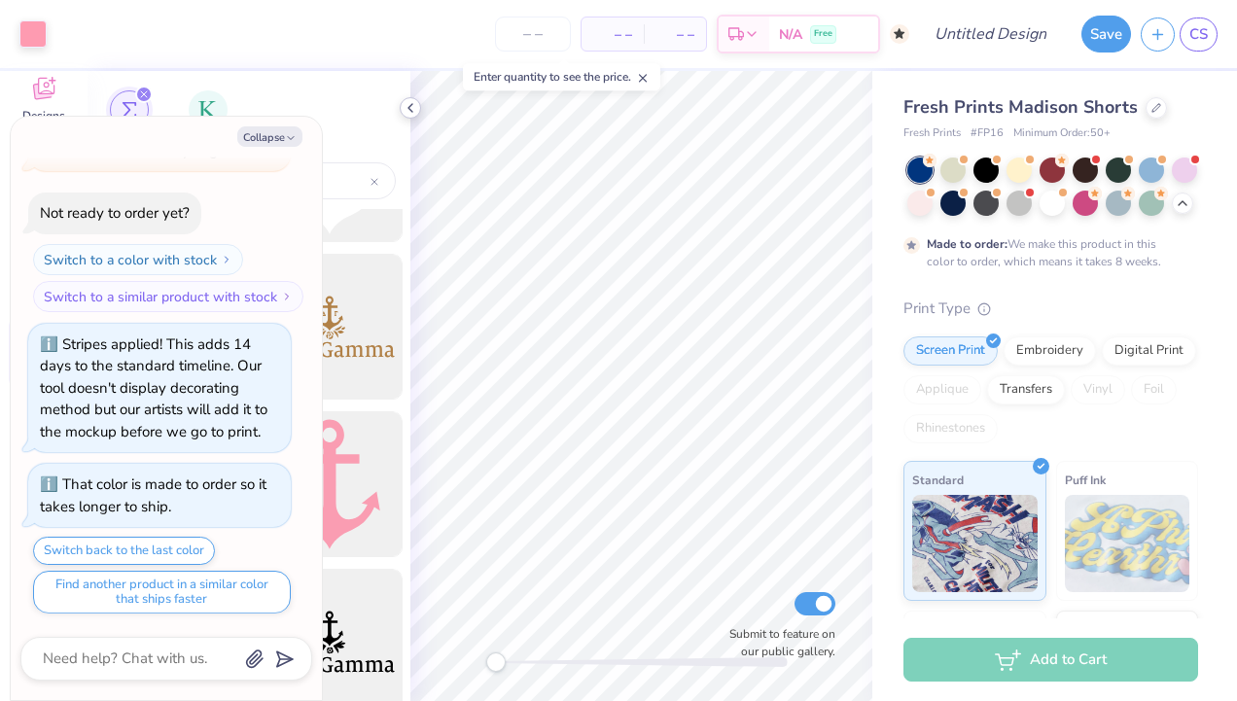
click at [403, 104] on icon at bounding box center [411, 108] width 16 height 16
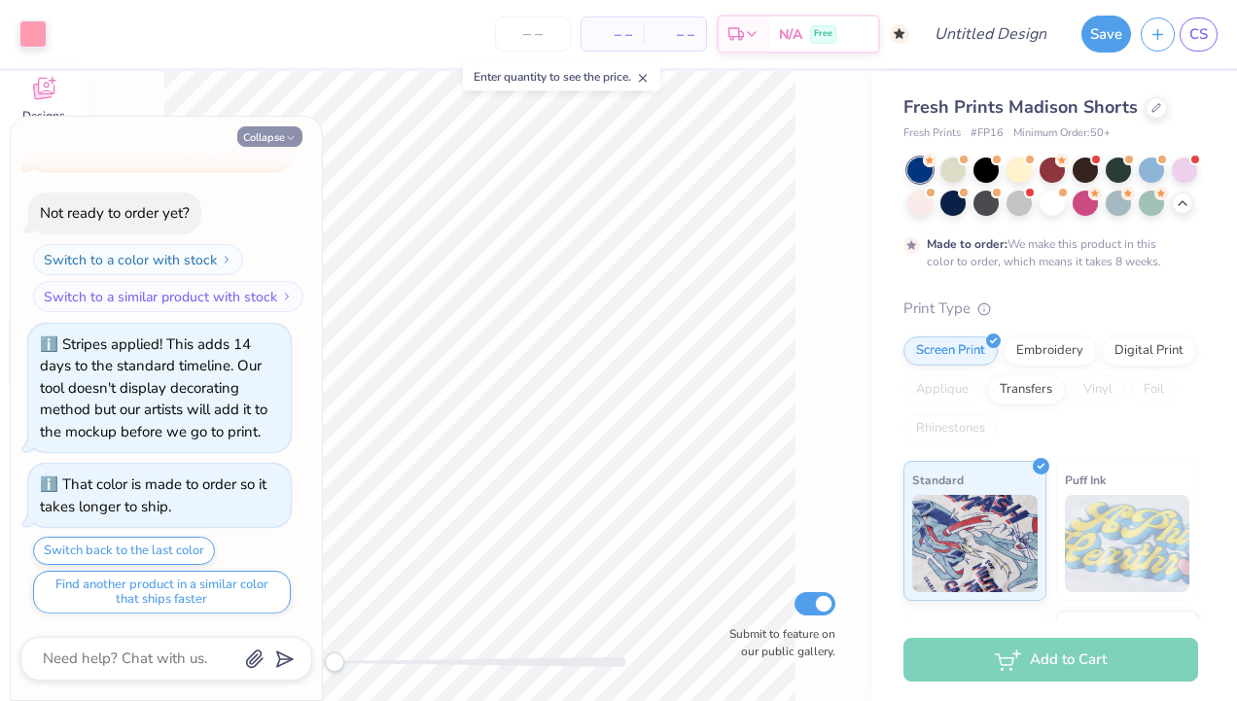
click at [271, 135] on button "Collapse" at bounding box center [269, 136] width 65 height 20
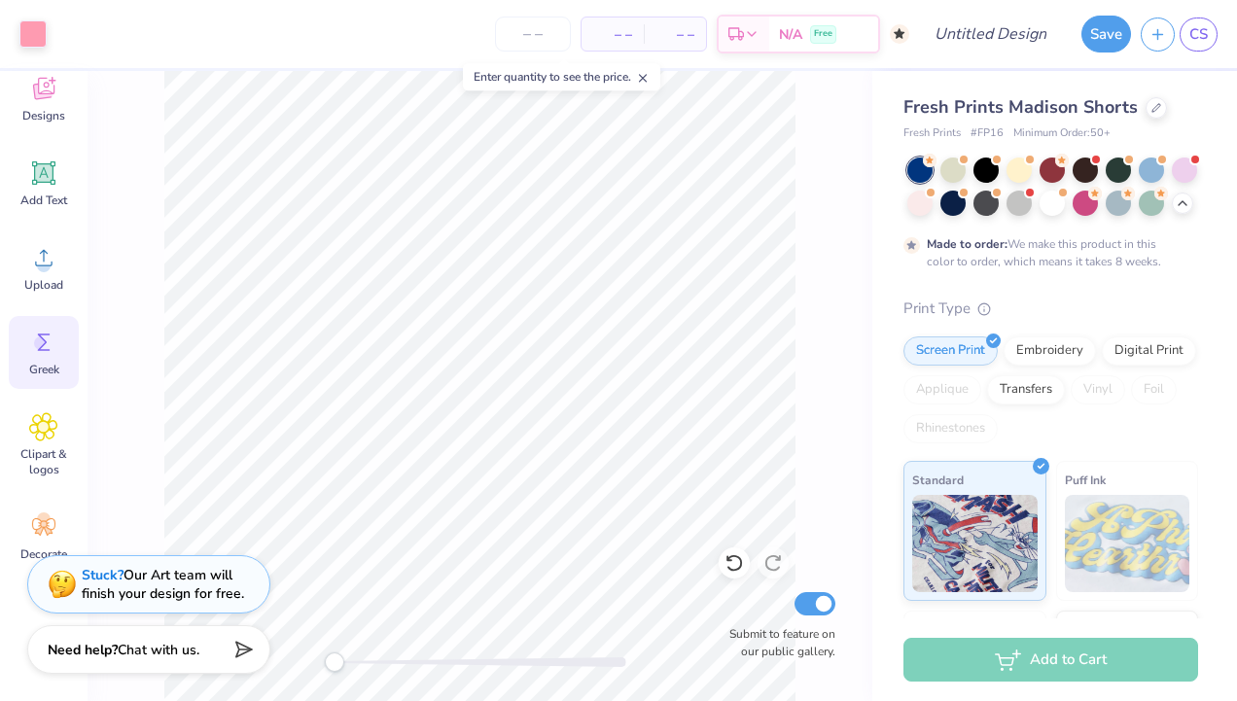
click at [305, 659] on div "Submit to feature on our public gallery." at bounding box center [480, 386] width 785 height 630
click at [966, 208] on div at bounding box center [953, 201] width 25 height 25
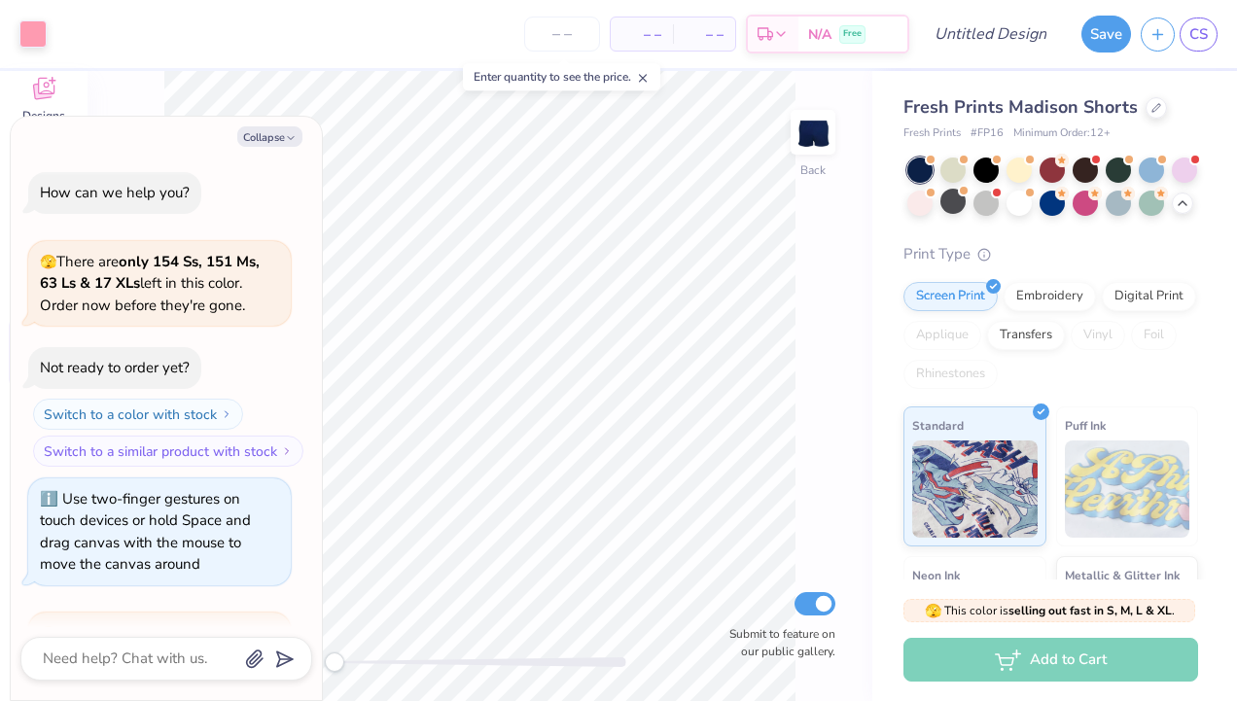
scroll to position [1269, 0]
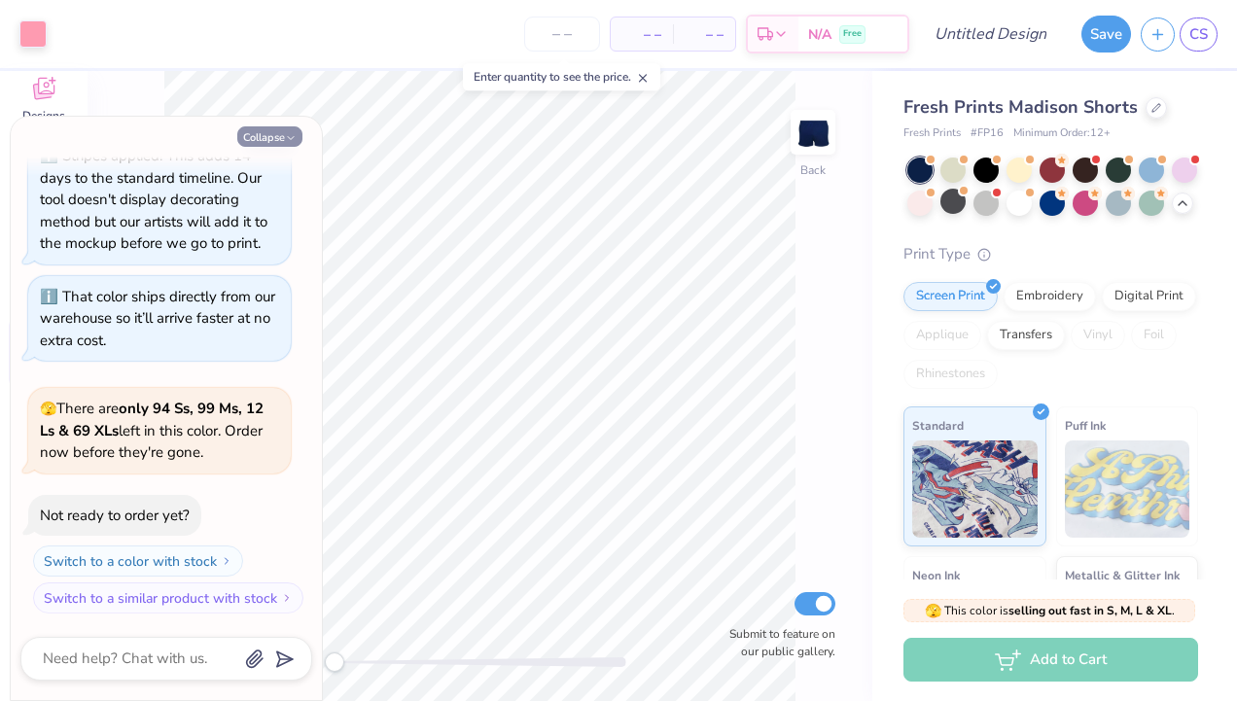
click at [299, 137] on button "Collapse" at bounding box center [269, 136] width 65 height 20
type textarea "x"
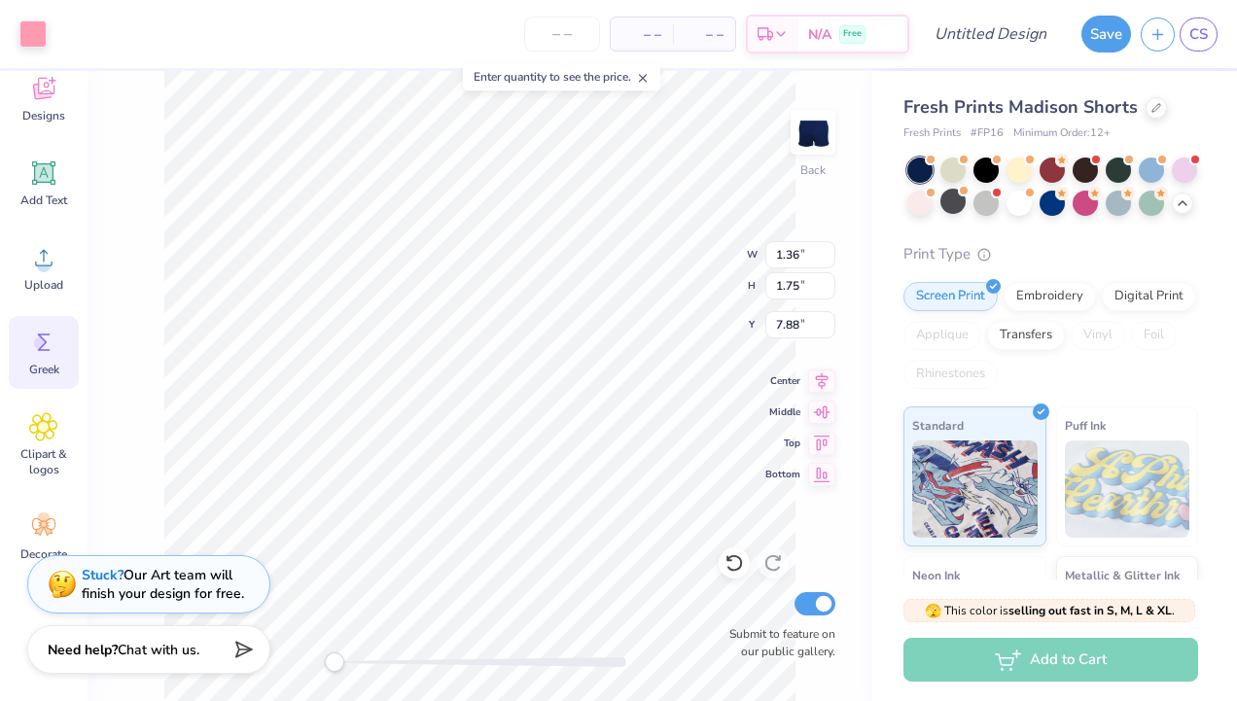
type input "1.36"
type input "1.75"
type input "7.80"
type input "2.72"
type input "3.50"
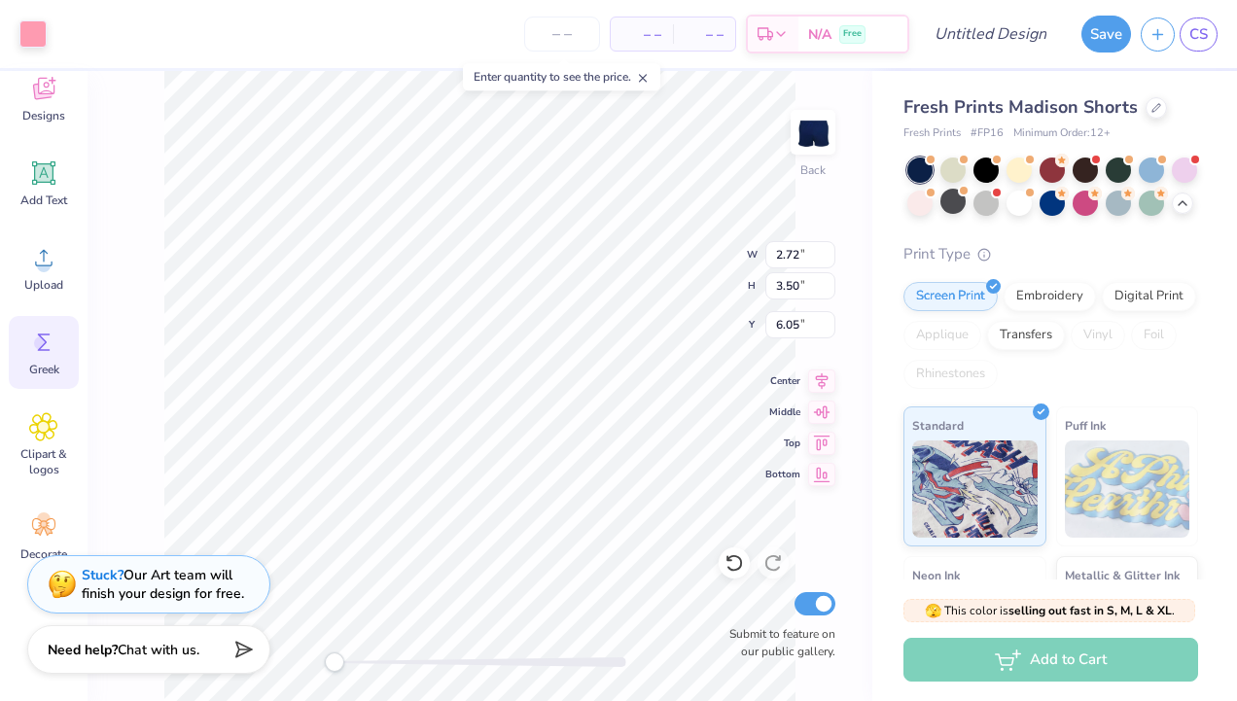
type input "4.32"
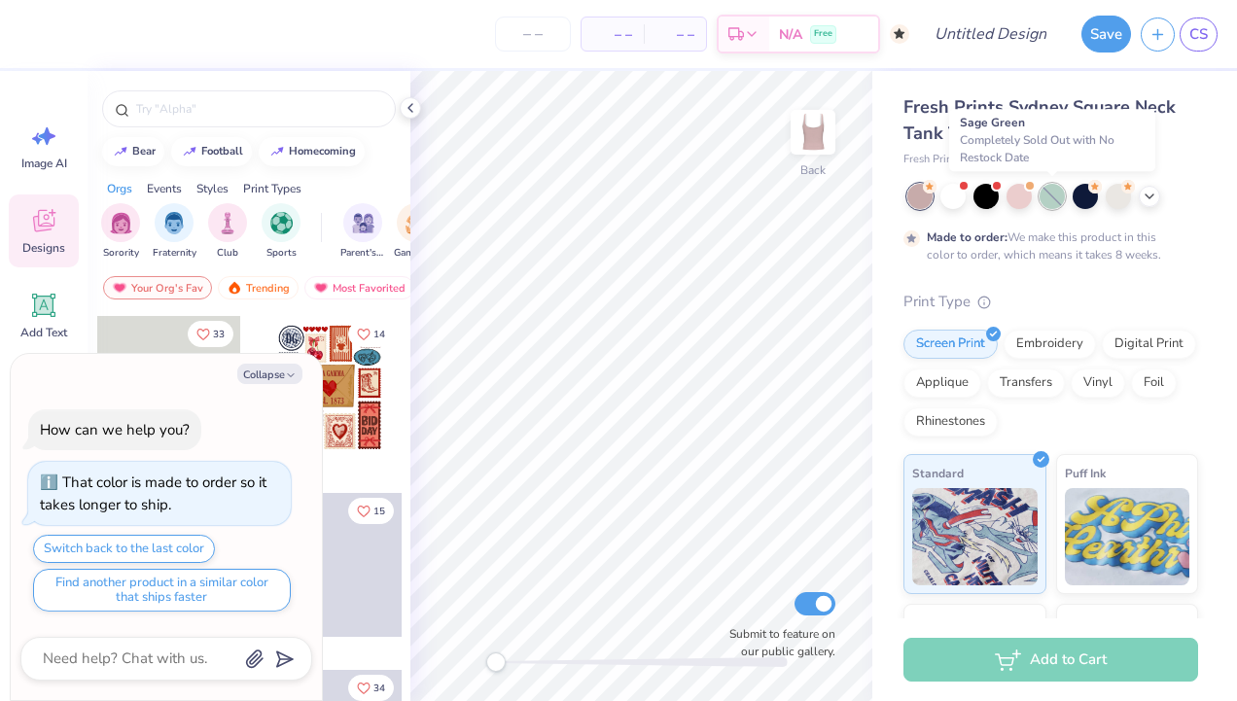
click at [1056, 203] on div at bounding box center [1052, 196] width 25 height 25
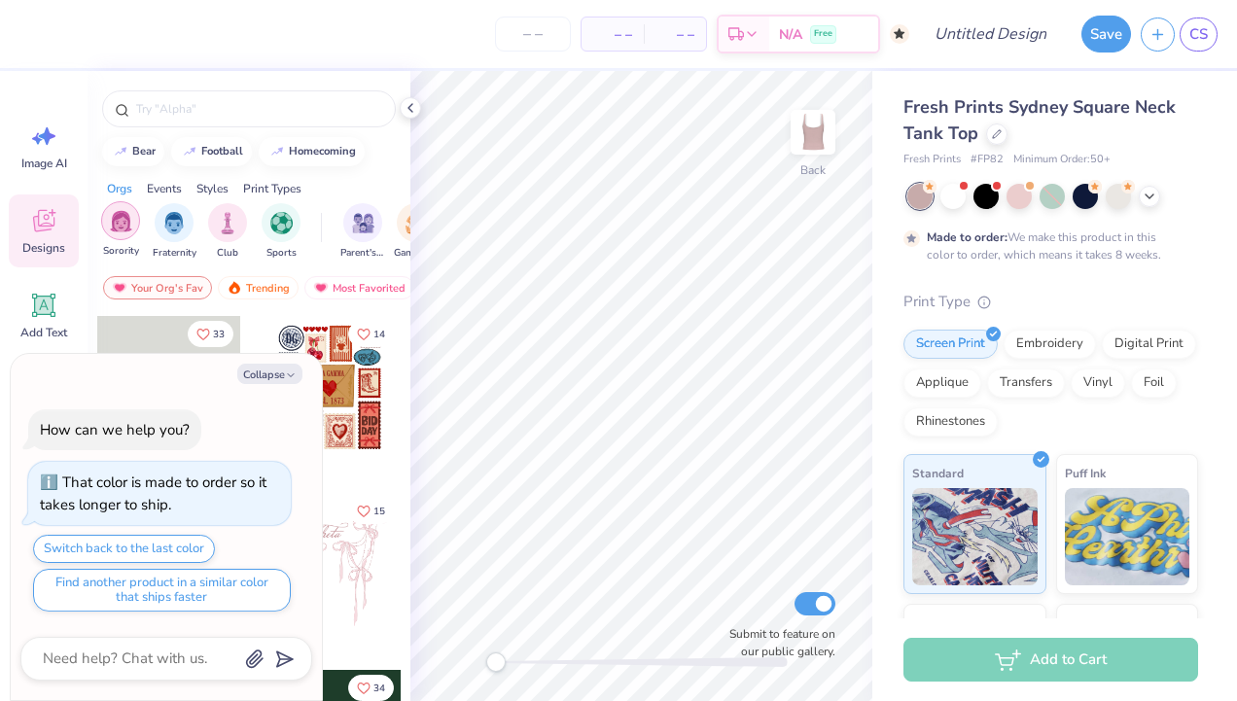
click at [132, 226] on div "filter for Sorority" at bounding box center [120, 220] width 39 height 39
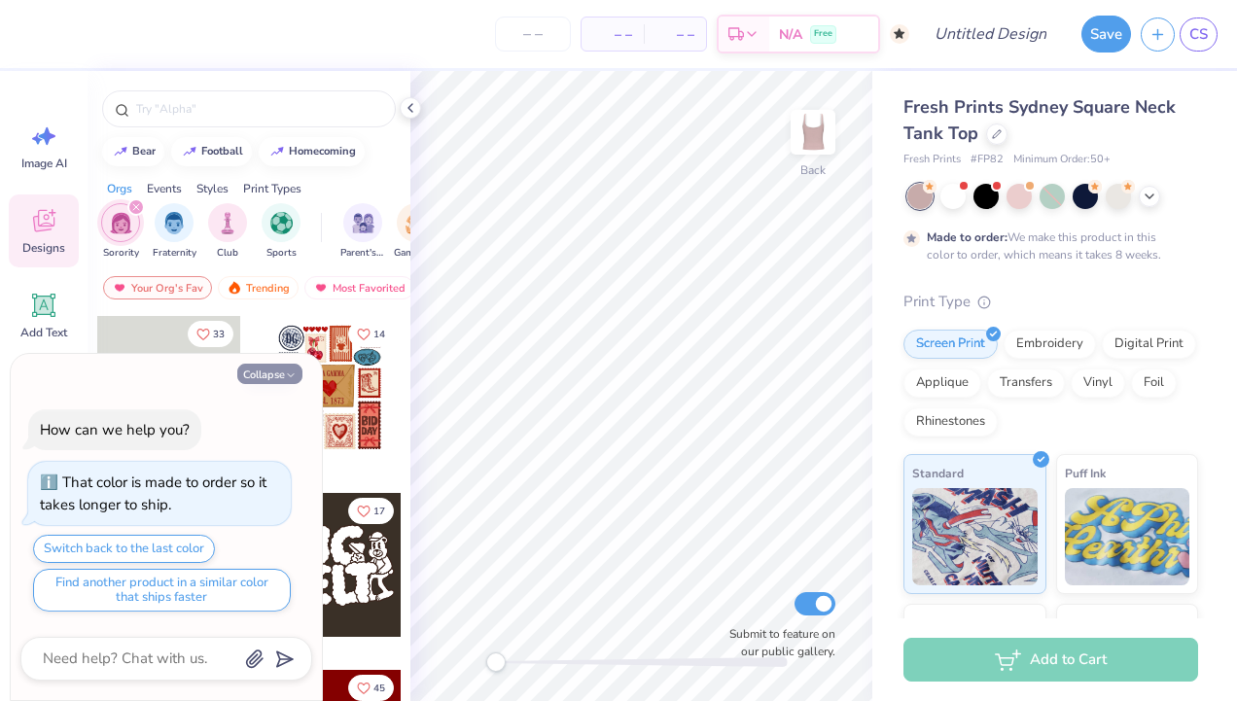
click at [282, 381] on button "Collapse" at bounding box center [269, 374] width 65 height 20
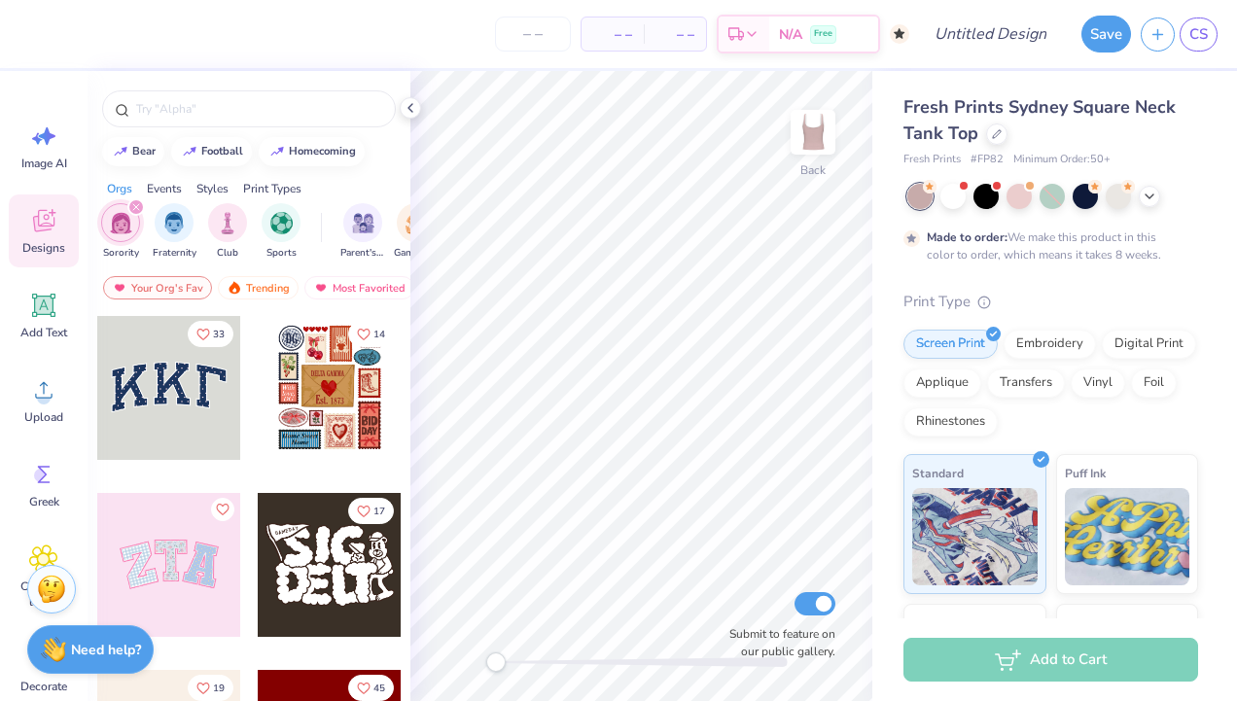
click at [318, 389] on div at bounding box center [330, 388] width 144 height 144
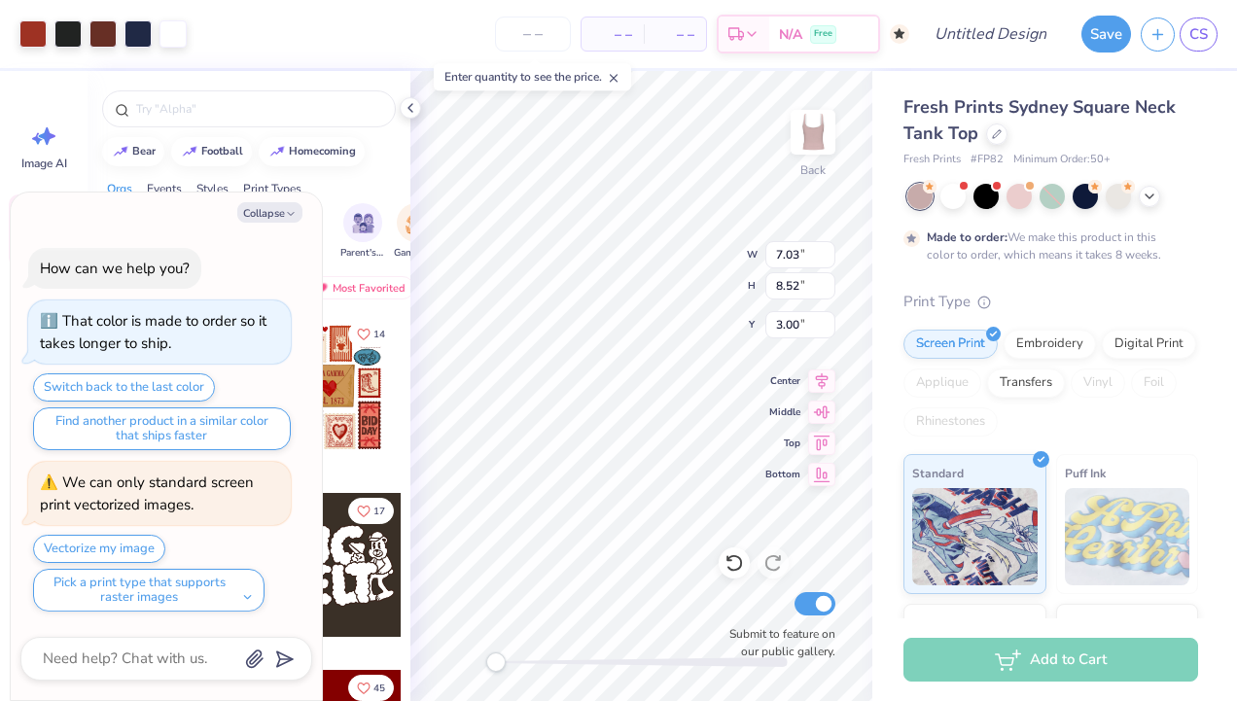
type textarea "x"
type input "3.61"
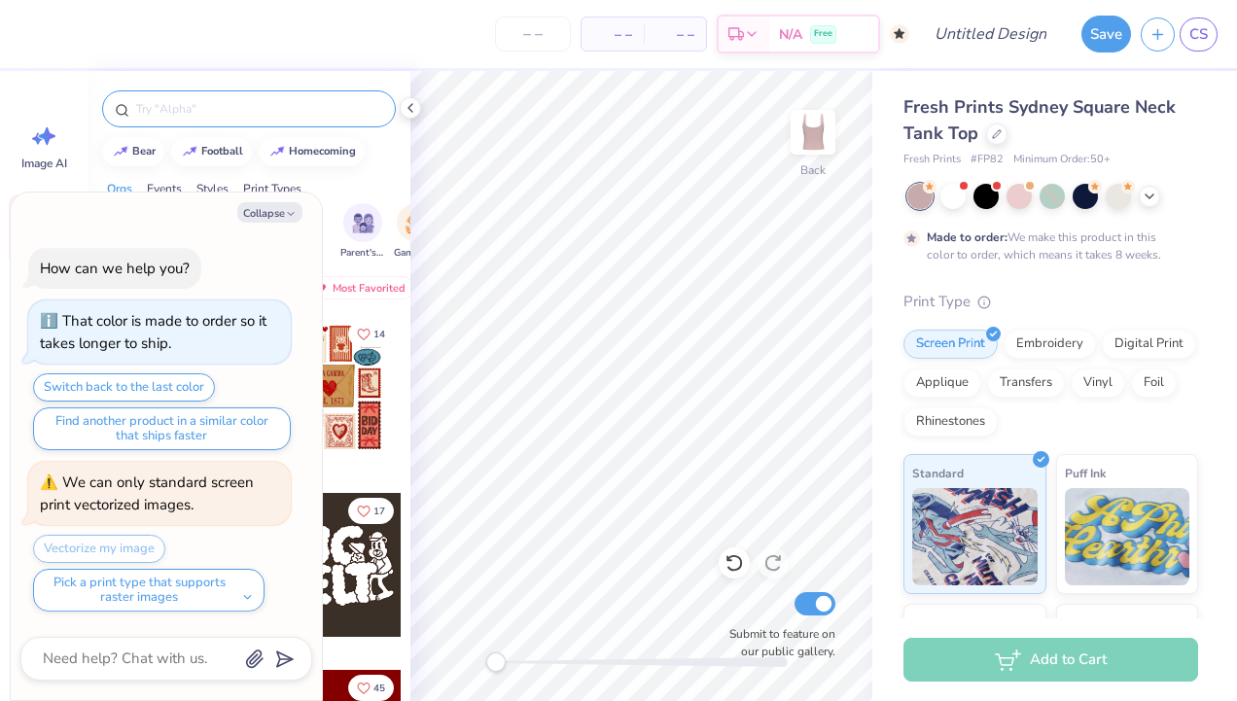
type textarea "x"
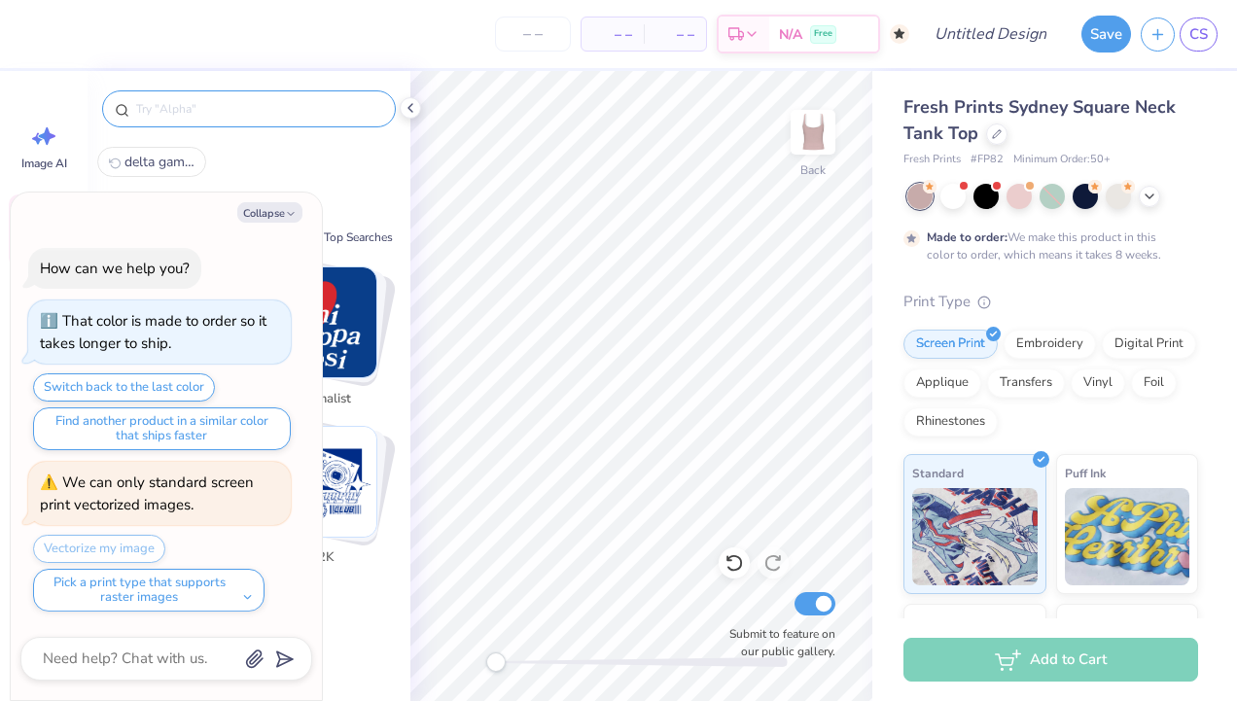
click at [219, 107] on input "text" at bounding box center [258, 108] width 249 height 19
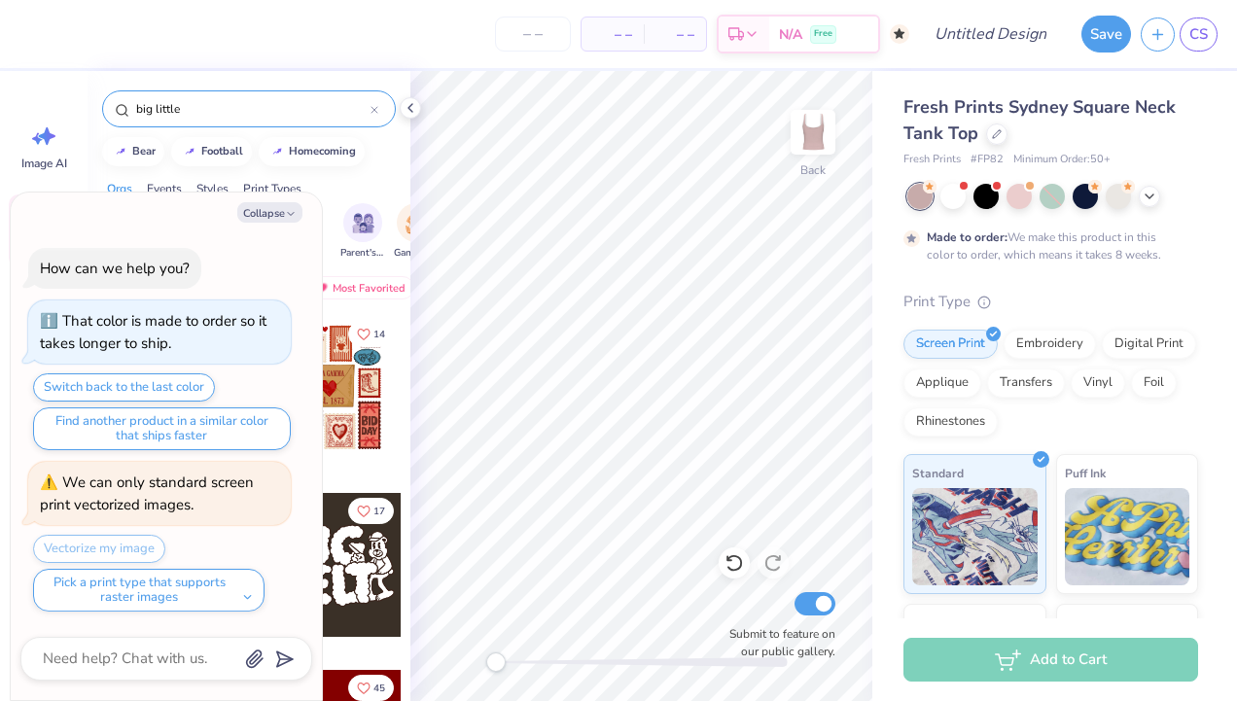
type input "big little"
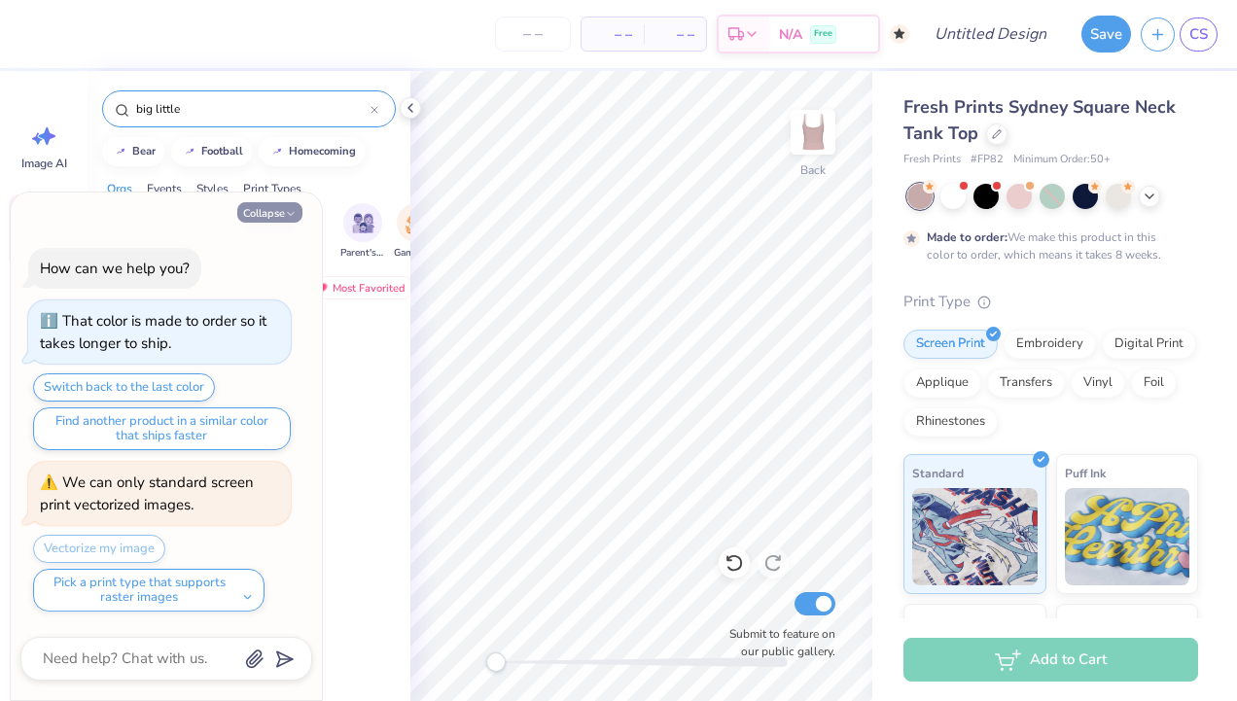
click at [280, 213] on button "Collapse" at bounding box center [269, 212] width 65 height 20
type textarea "x"
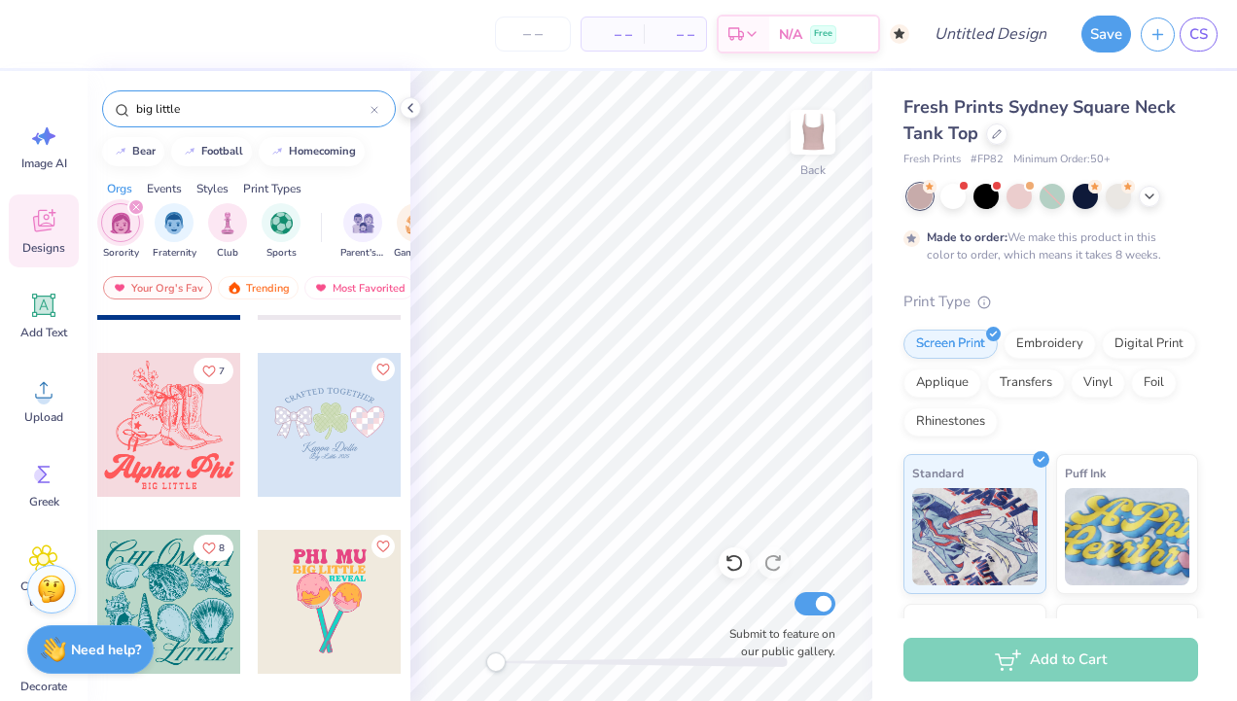
scroll to position [216, 0]
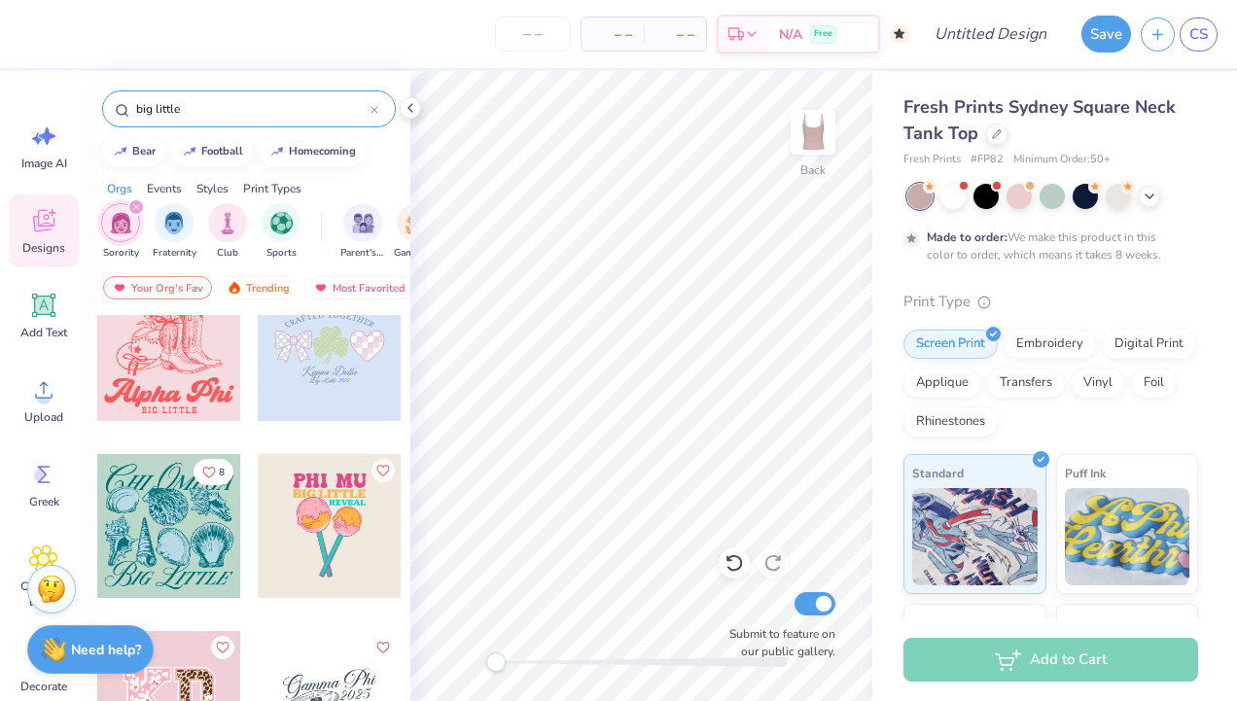
click at [220, 113] on input "big little" at bounding box center [252, 108] width 236 height 19
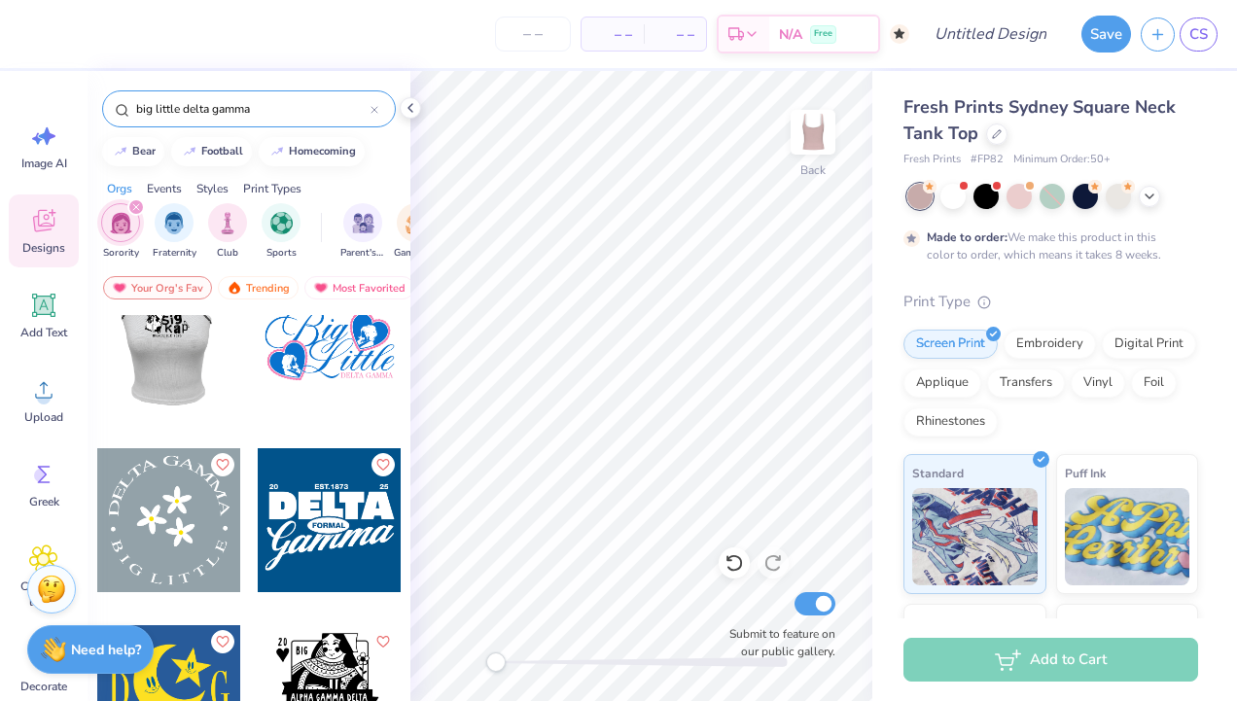
scroll to position [755, 0]
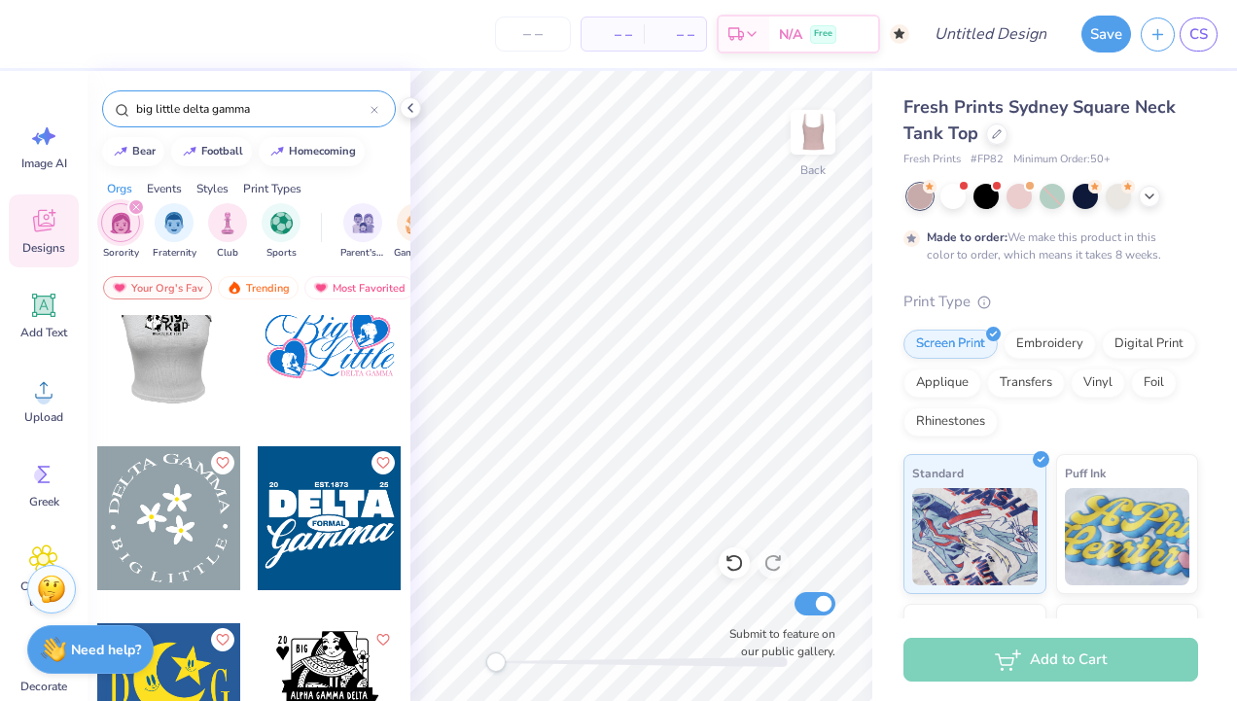
click at [327, 355] on div at bounding box center [330, 341] width 144 height 144
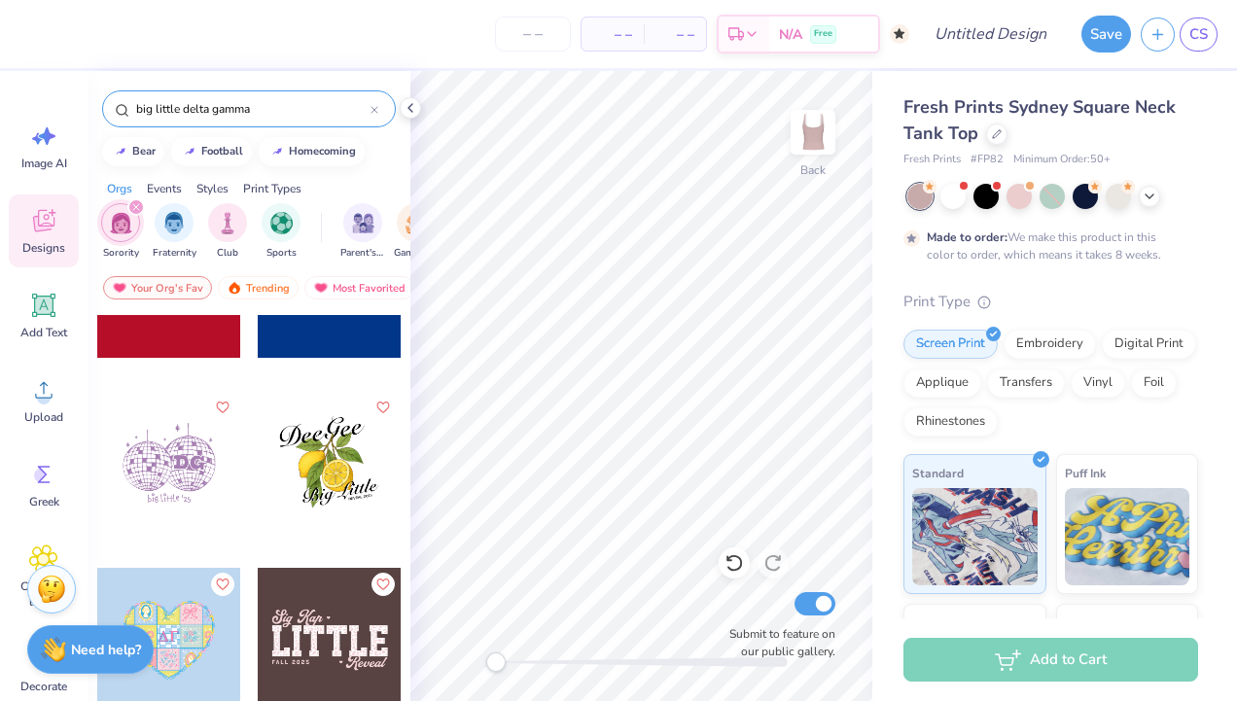
scroll to position [0, 0]
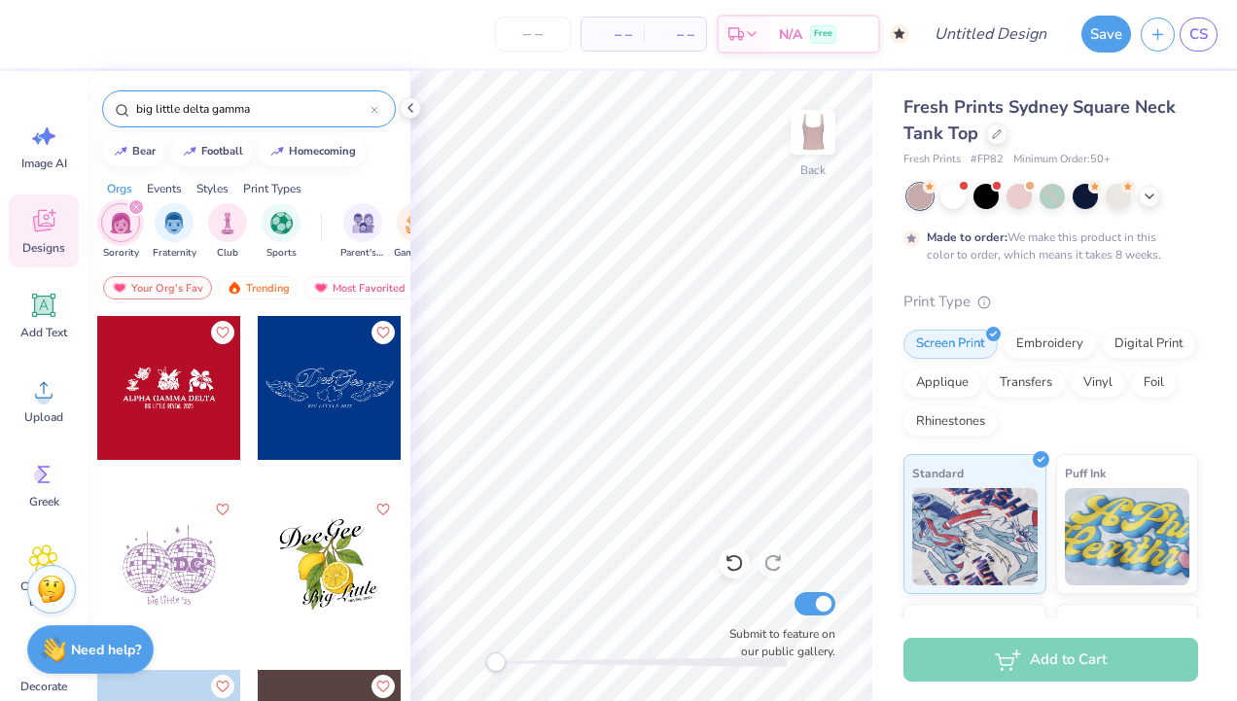
drag, startPoint x: 272, startPoint y: 107, endPoint x: 101, endPoint y: 80, distance: 173.4
click at [101, 80] on div "big little delta gamma" at bounding box center [249, 104] width 323 height 66
type input "delta gamma"
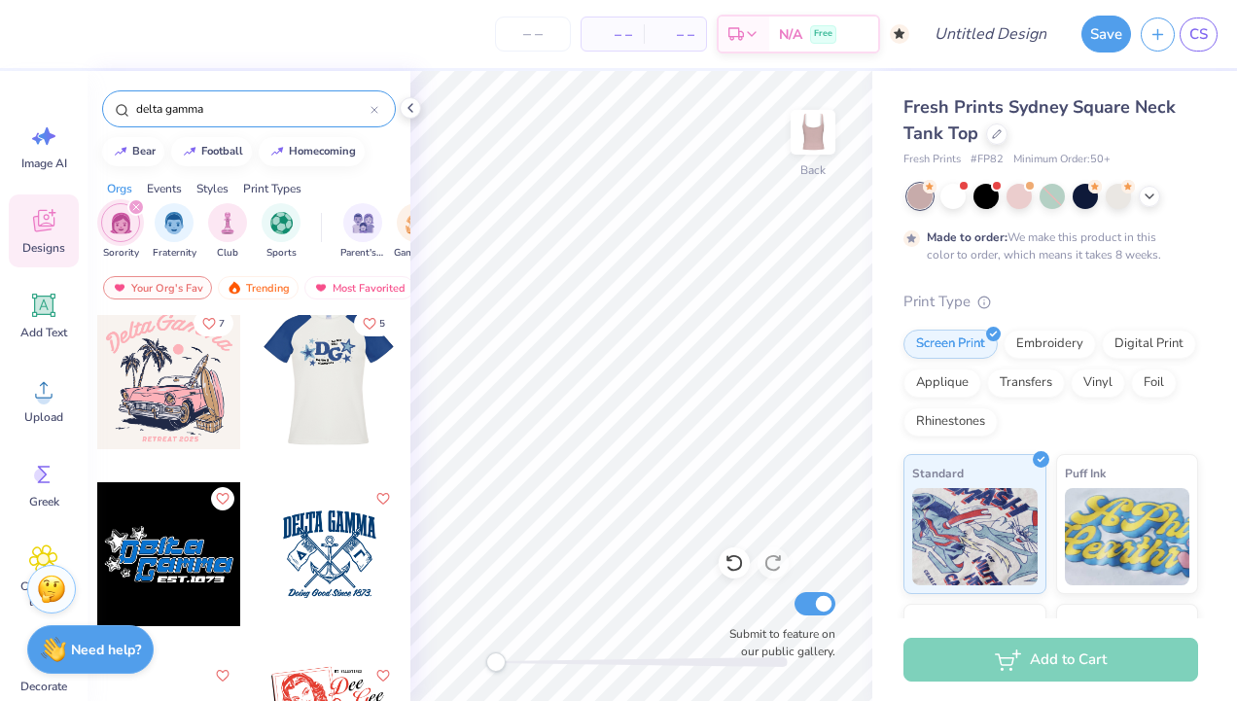
scroll to position [189, 0]
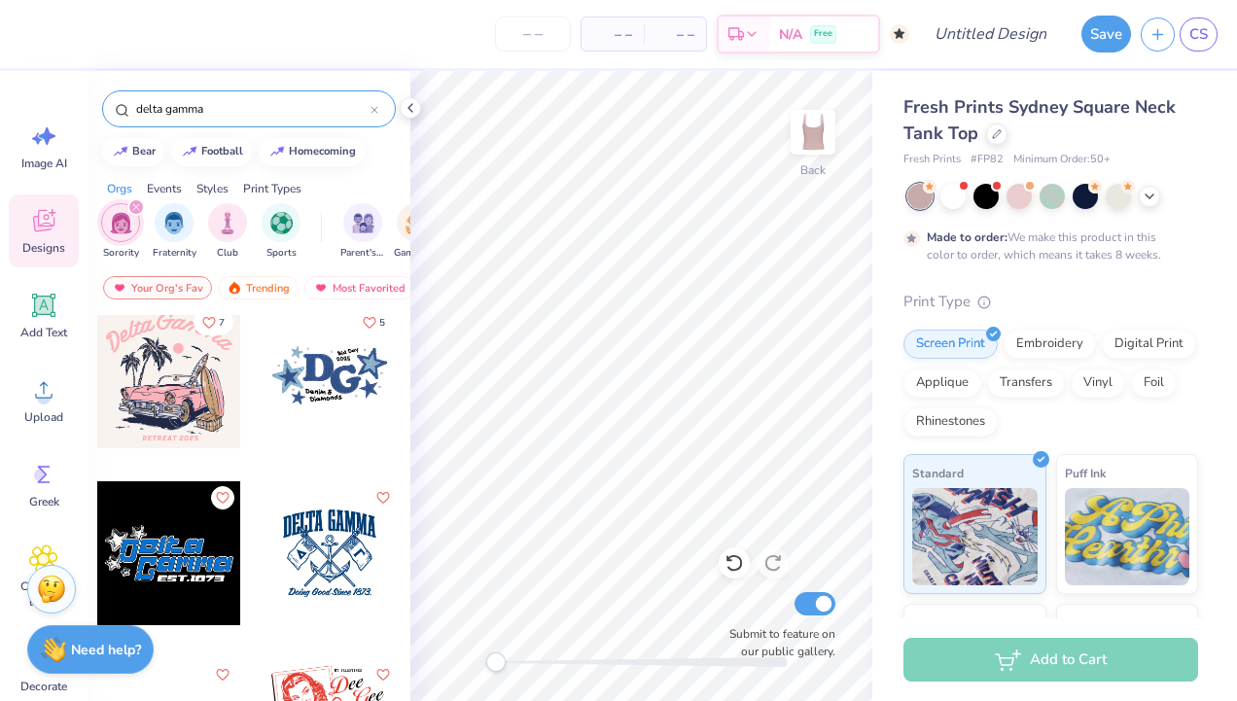
click at [181, 400] on div at bounding box center [169, 376] width 144 height 144
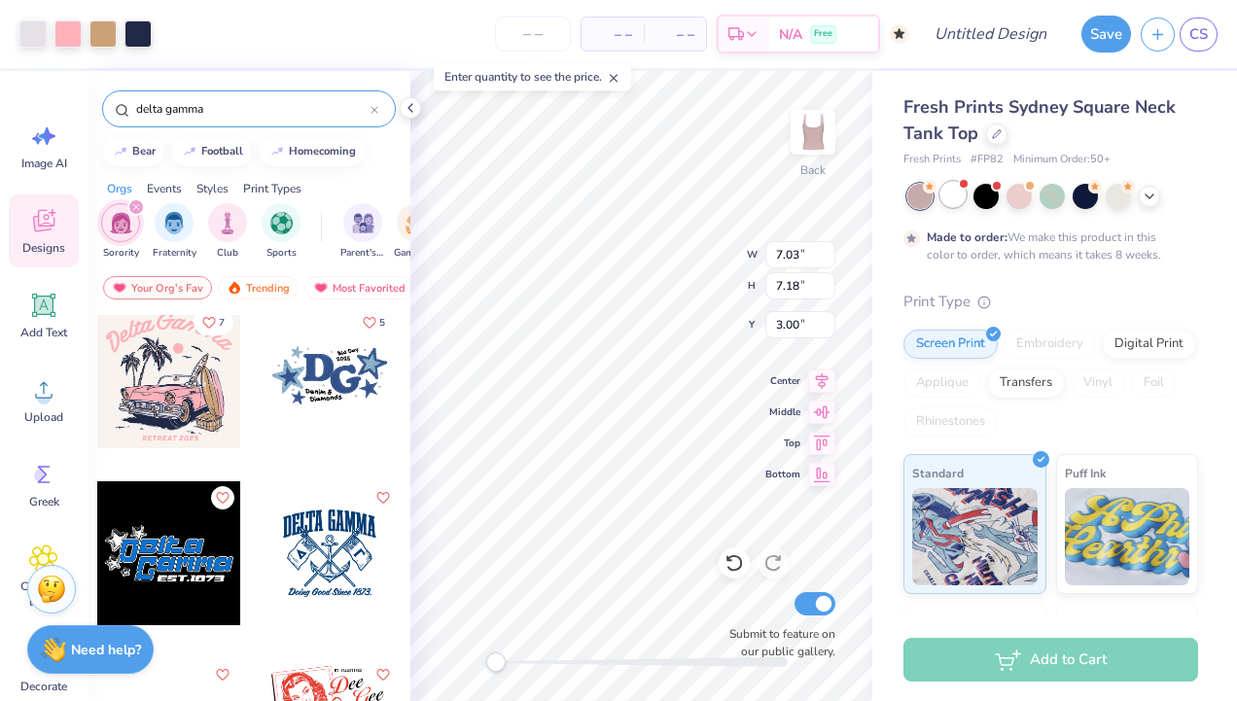
click at [954, 195] on div at bounding box center [953, 194] width 25 height 25
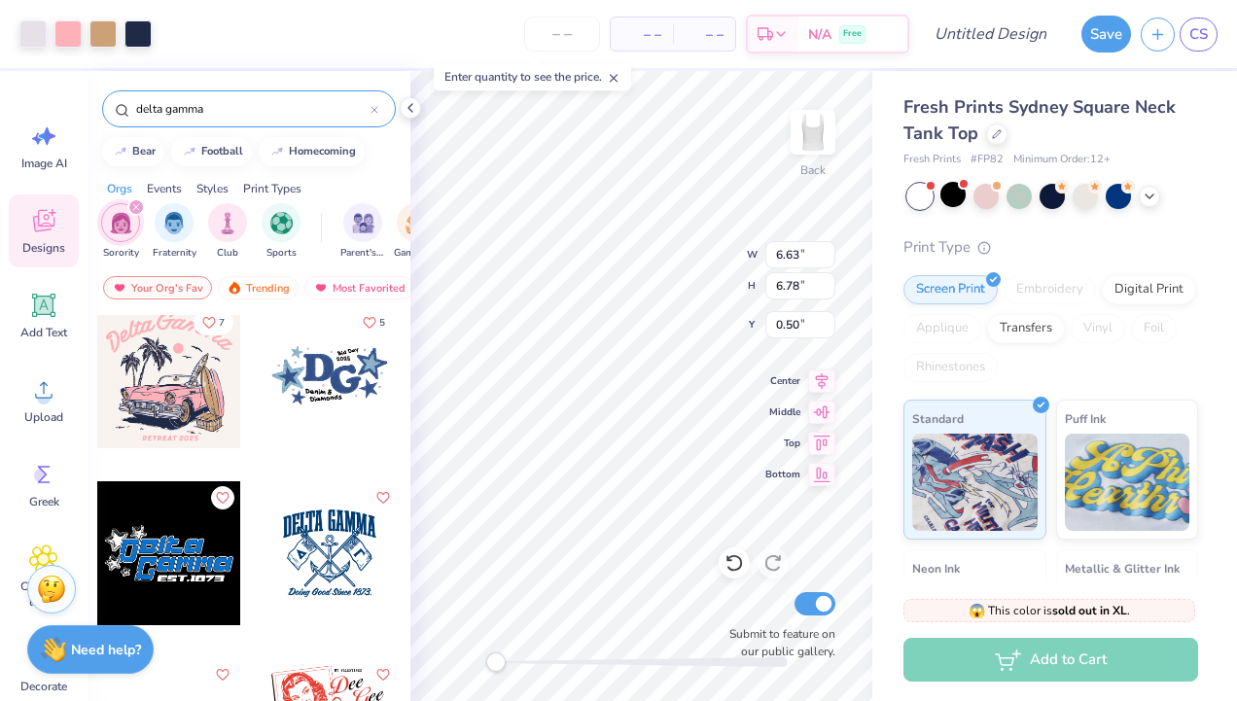
type input "6.63"
type input "6.78"
type input "0.50"
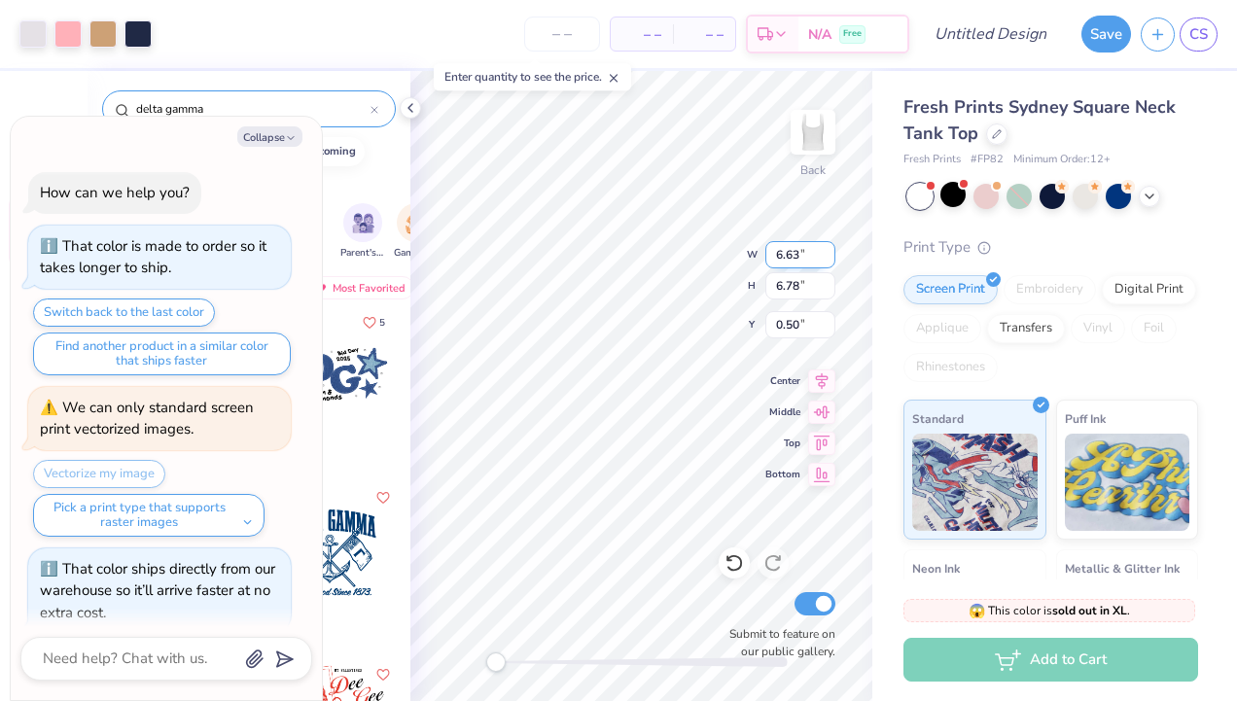
scroll to position [568, 0]
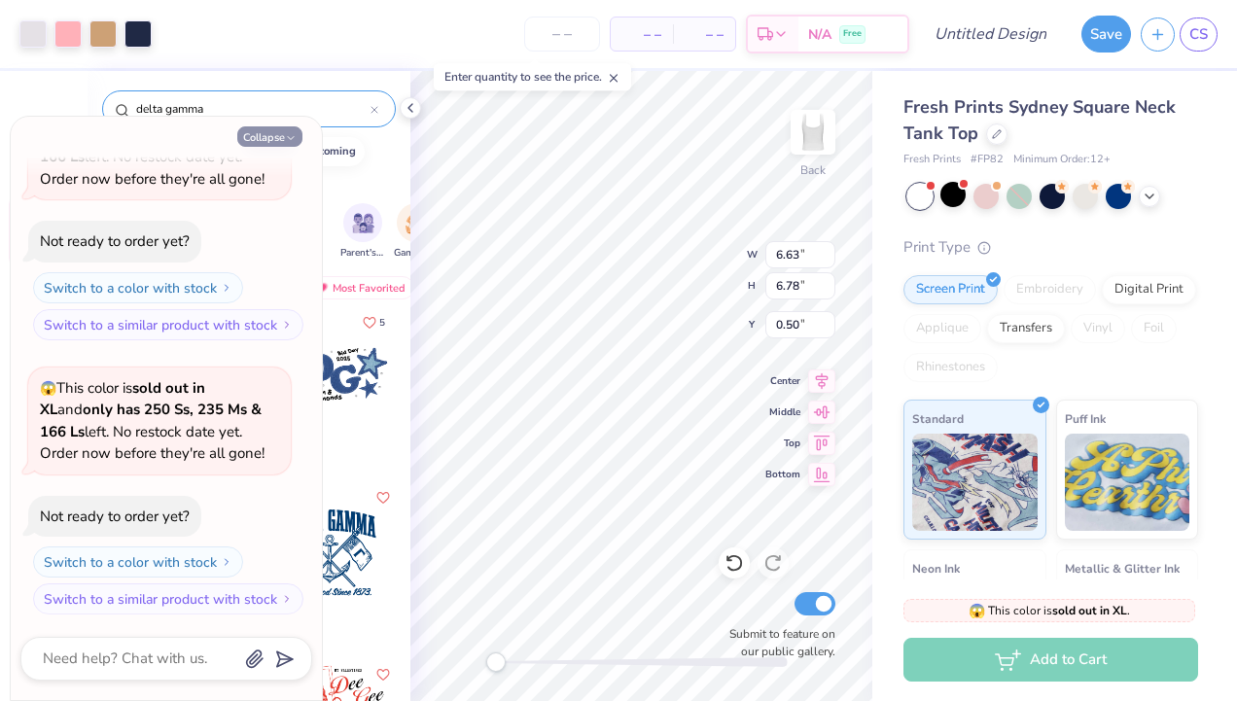
click at [284, 133] on button "Collapse" at bounding box center [269, 136] width 65 height 20
type textarea "x"
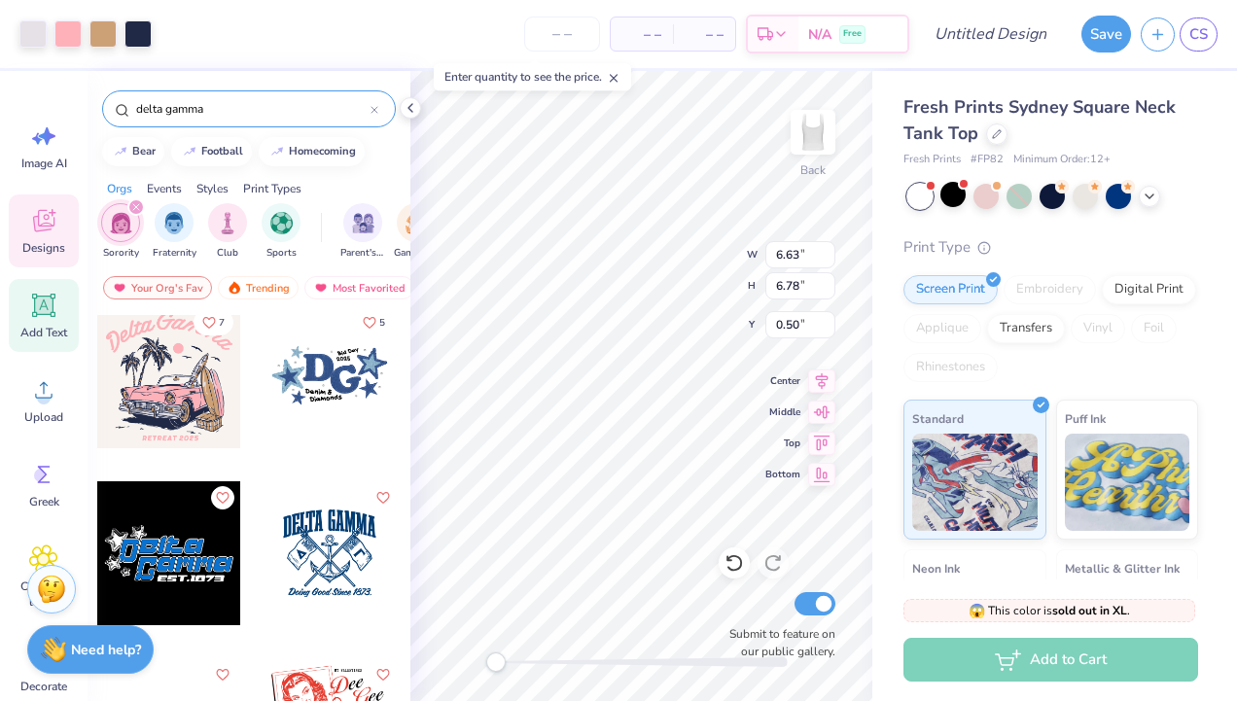
scroll to position [150, 0]
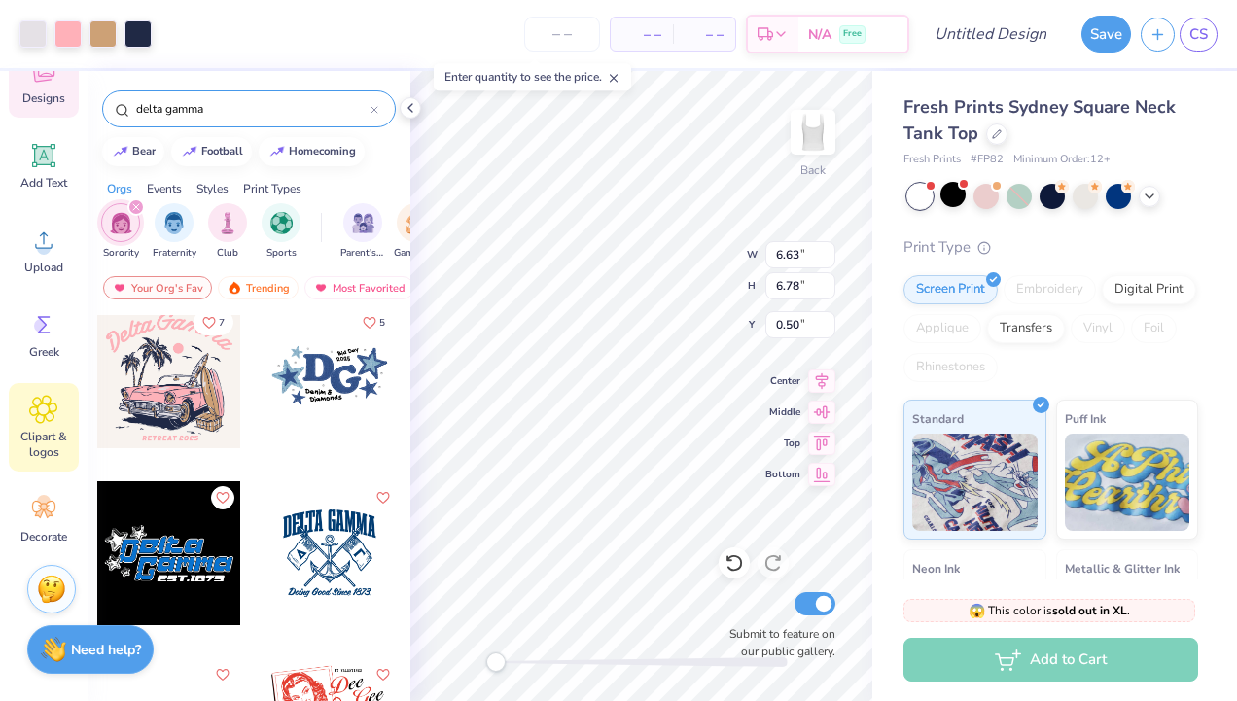
click at [47, 437] on span "Clipart & logos" at bounding box center [44, 444] width 64 height 31
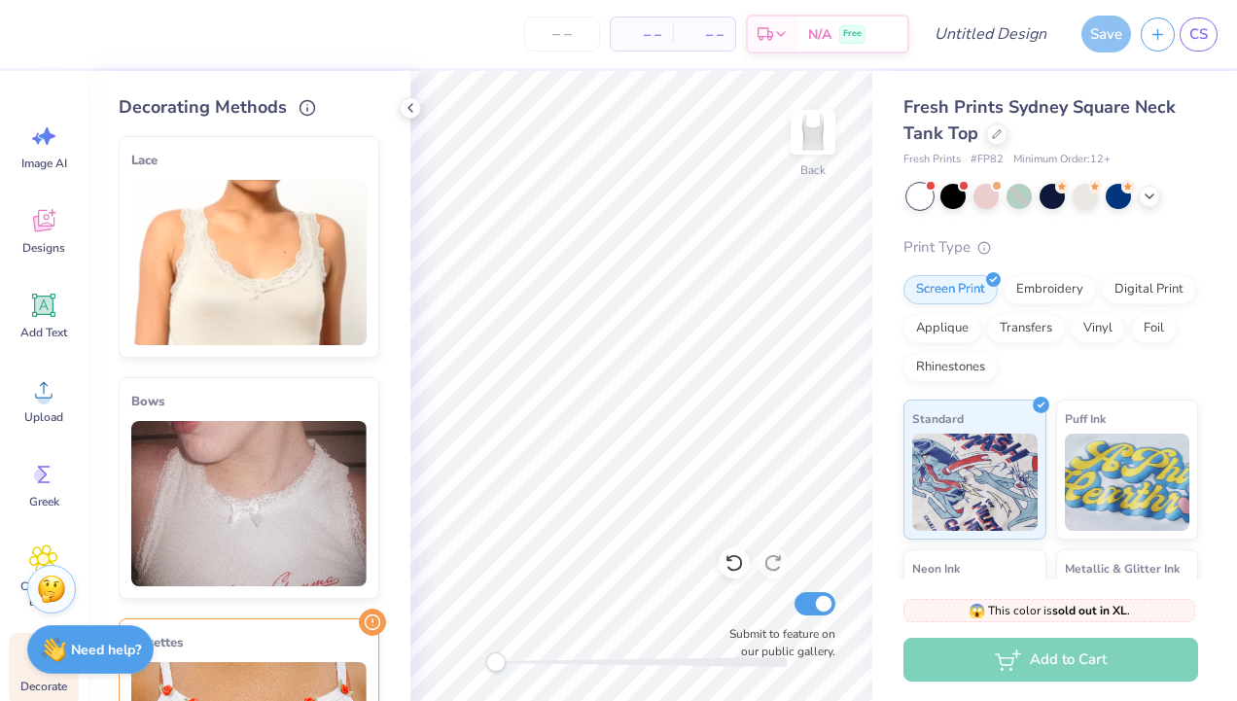
scroll to position [259, 0]
